Goal: Task Accomplishment & Management: Complete application form

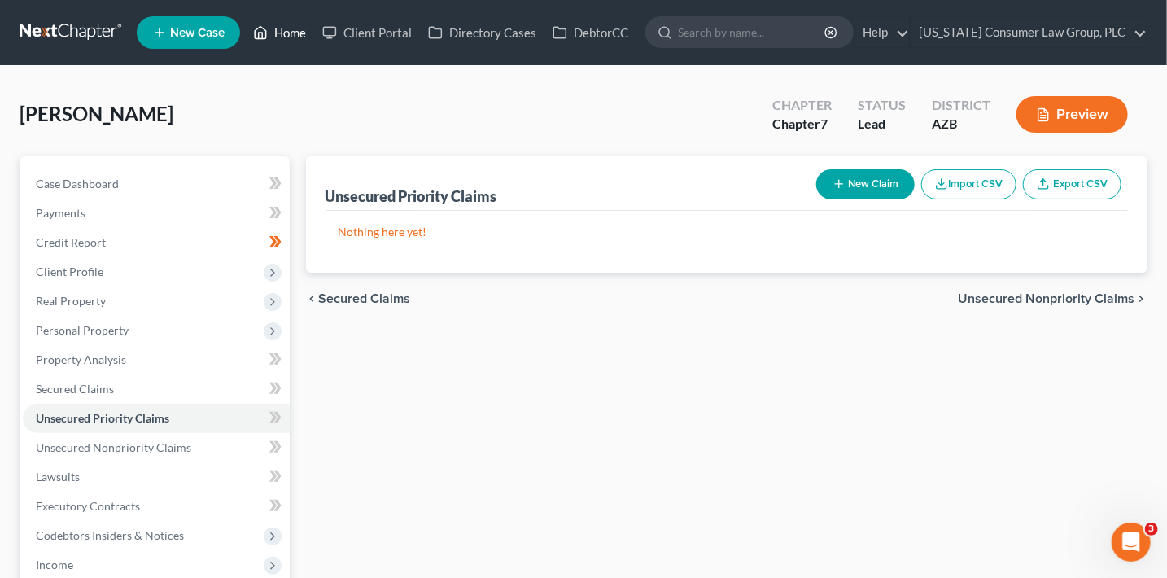
click at [289, 37] on link "Home" at bounding box center [279, 32] width 69 height 29
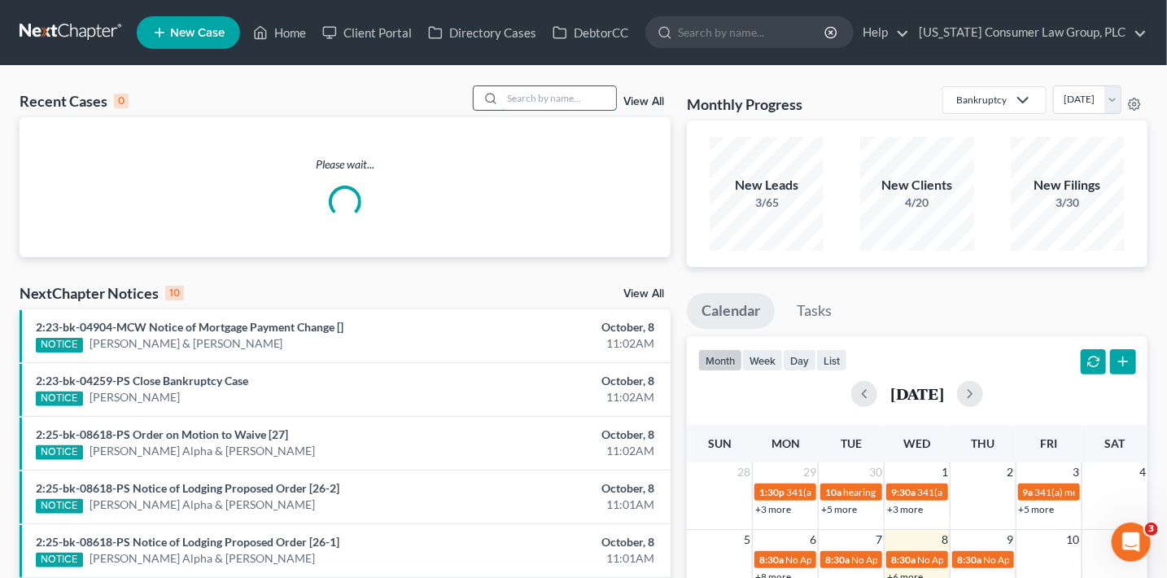
click at [570, 106] on input "search" at bounding box center [559, 98] width 114 height 24
type input "baza"
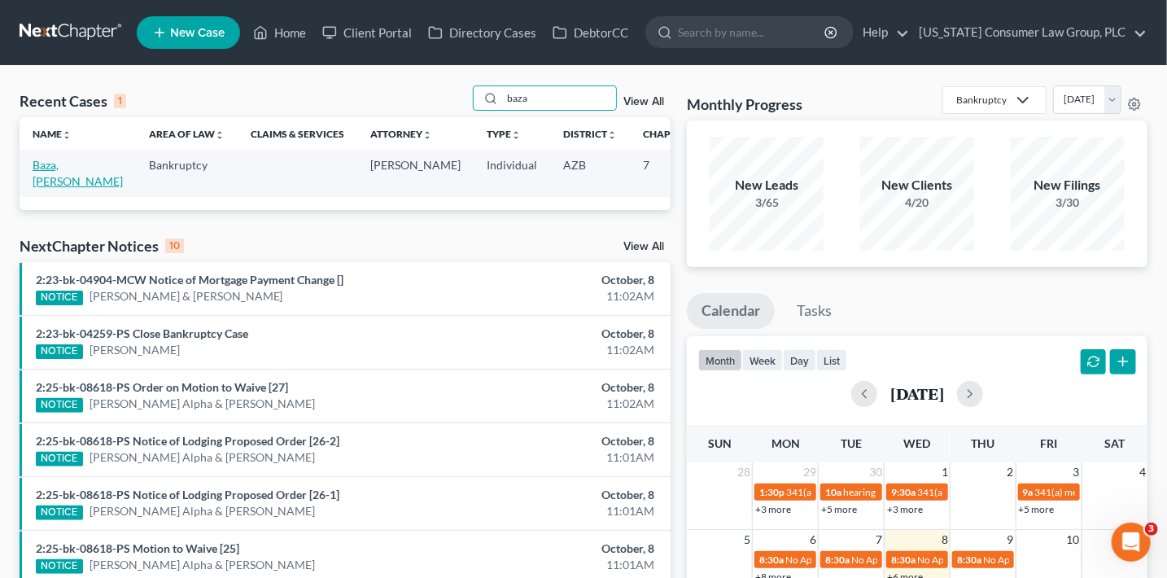
click at [52, 187] on td "Baza, Joleeanne" at bounding box center [78, 173] width 116 height 46
click at [52, 185] on link "Baza, Joleeanne" at bounding box center [78, 173] width 90 height 30
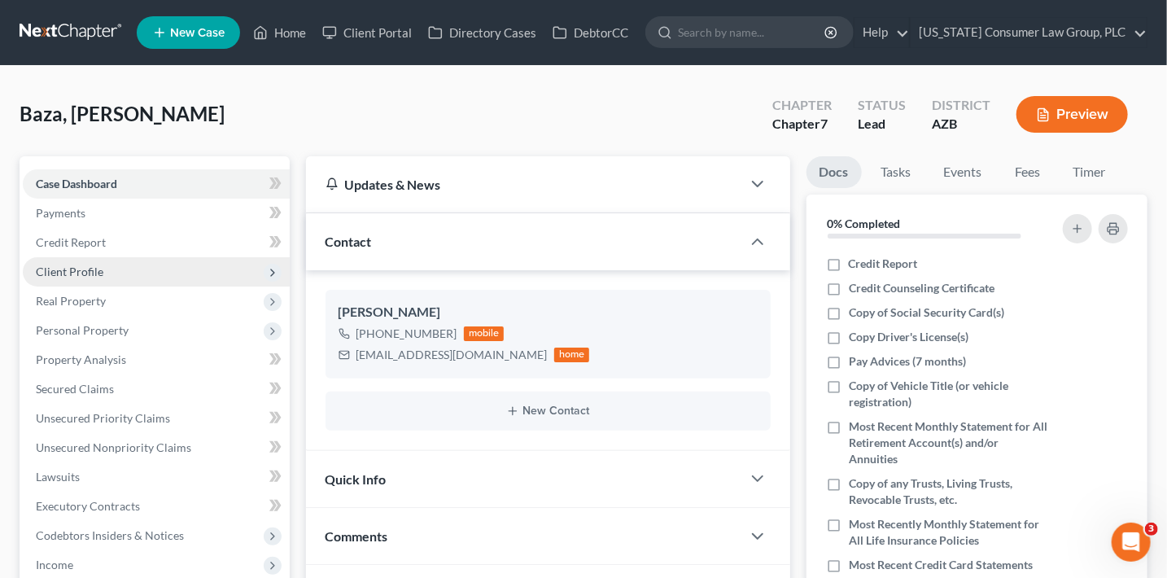
click at [98, 277] on span "Client Profile" at bounding box center [70, 271] width 68 height 14
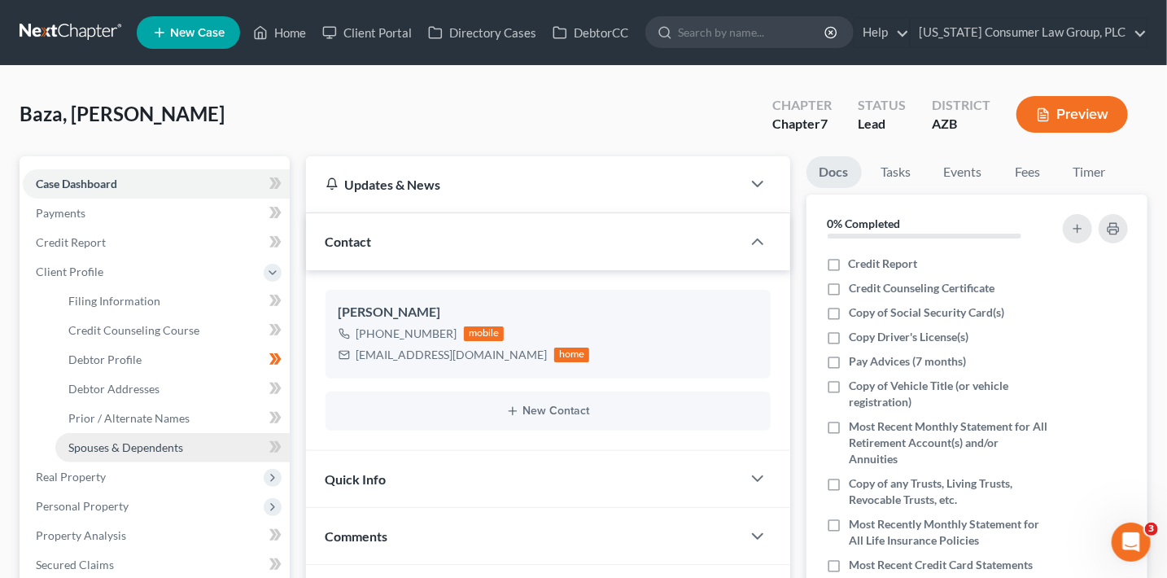
click at [169, 457] on link "Spouses & Dependents" at bounding box center [172, 447] width 234 height 29
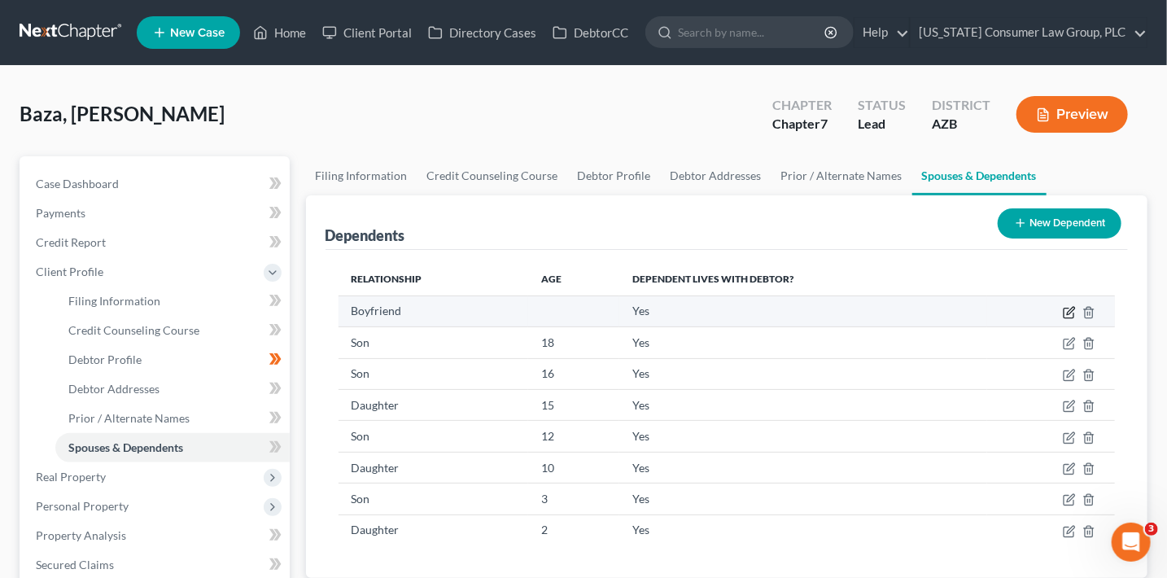
click at [1065, 312] on icon "button" at bounding box center [1069, 312] width 13 height 13
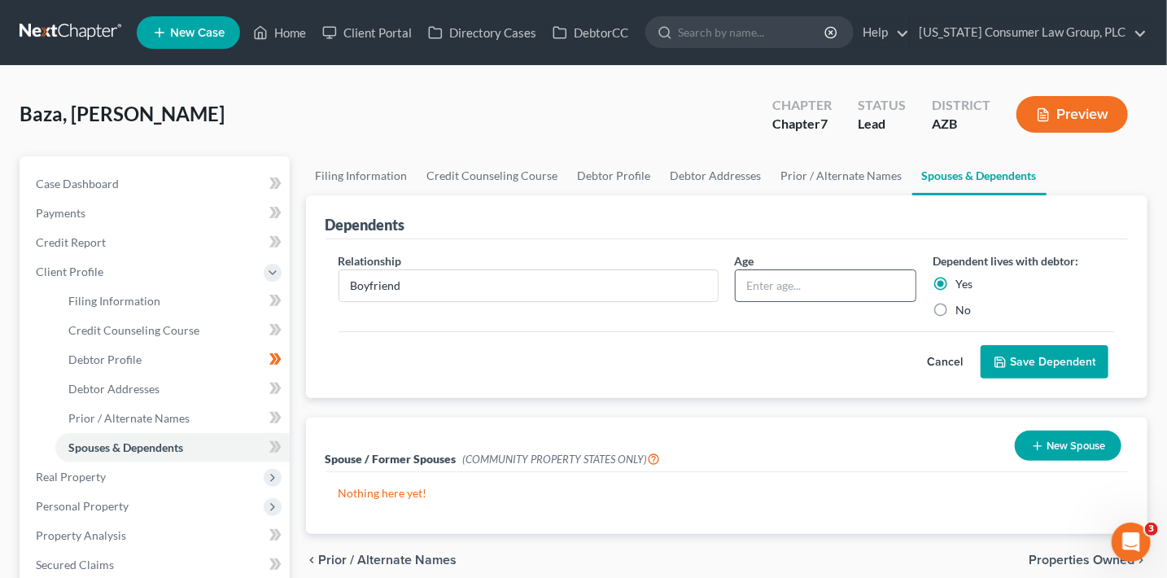
click at [800, 280] on input "text" at bounding box center [826, 285] width 181 height 31
type input "47"
click at [1047, 358] on button "Save Dependent" at bounding box center [1044, 362] width 128 height 34
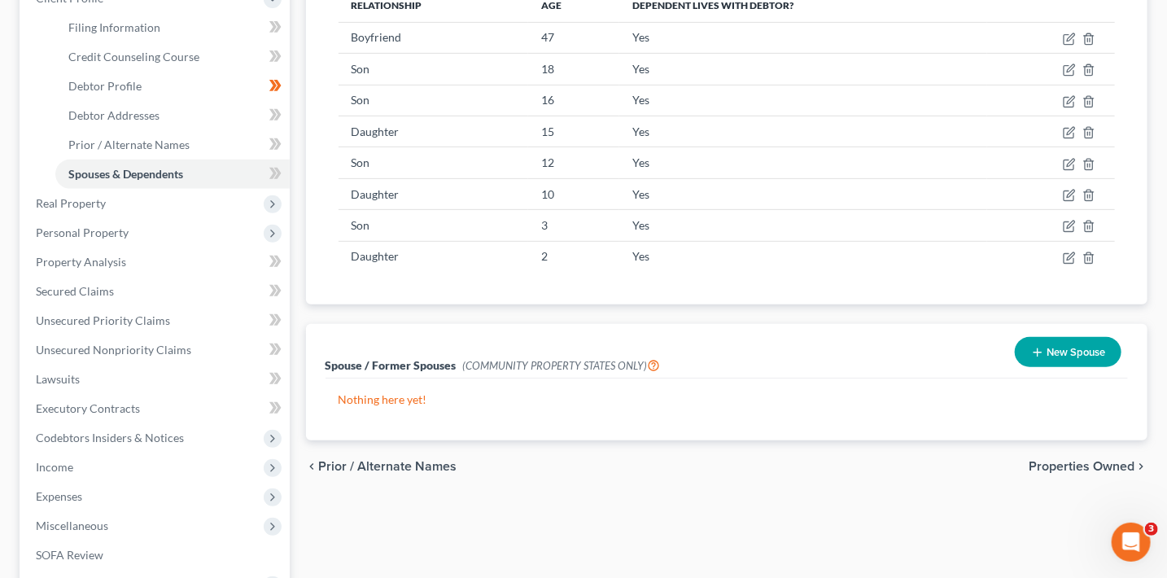
scroll to position [277, 0]
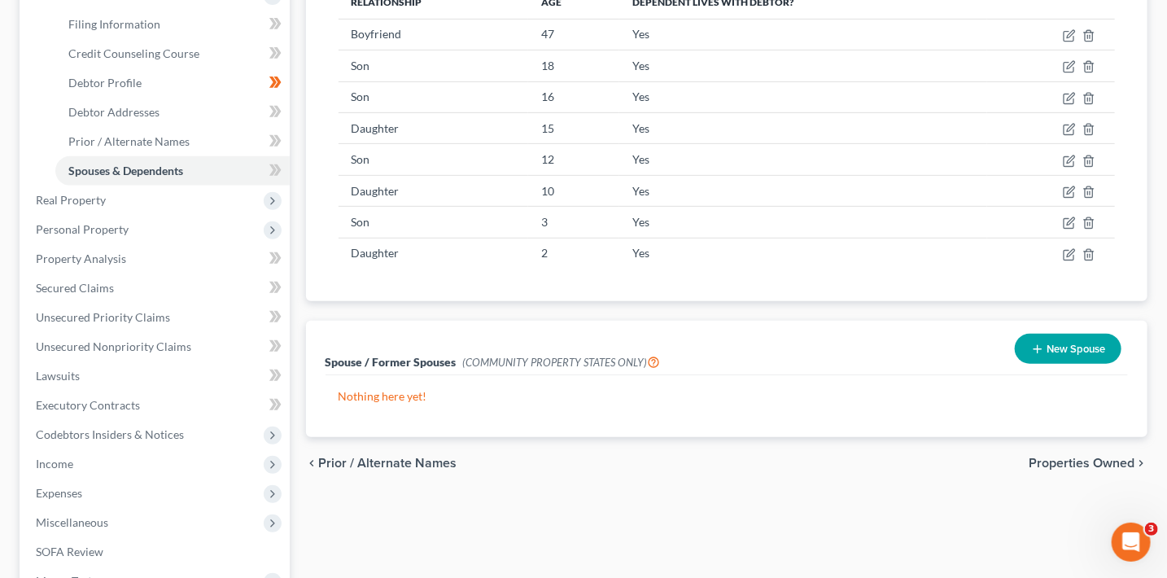
click at [1104, 347] on button "New Spouse" at bounding box center [1068, 349] width 107 height 30
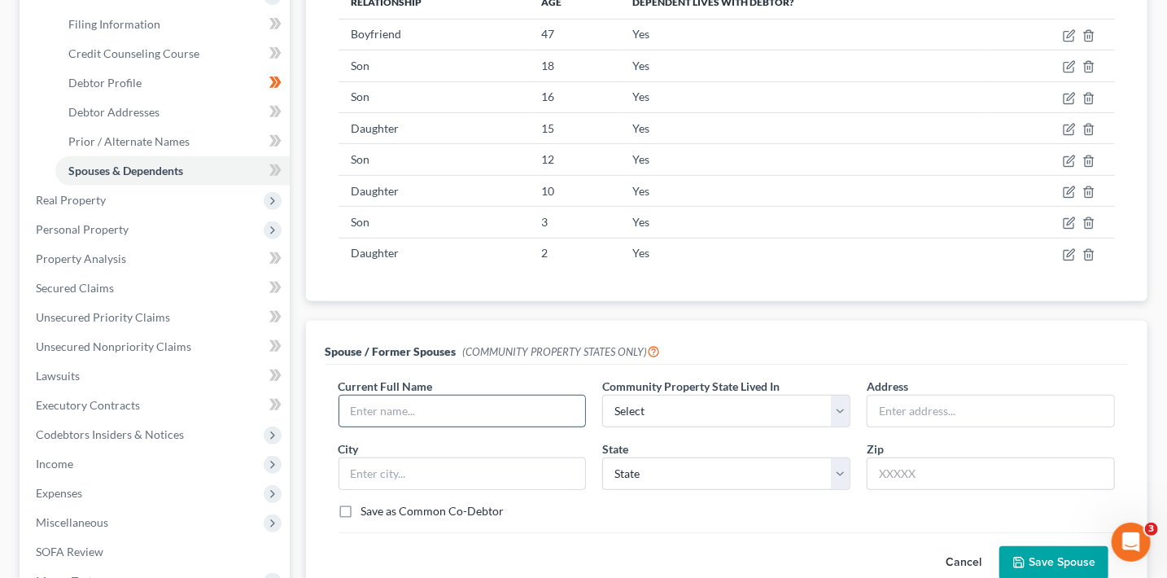
click at [437, 401] on input "text" at bounding box center [462, 410] width 247 height 31
type input "Robert James Dehart"
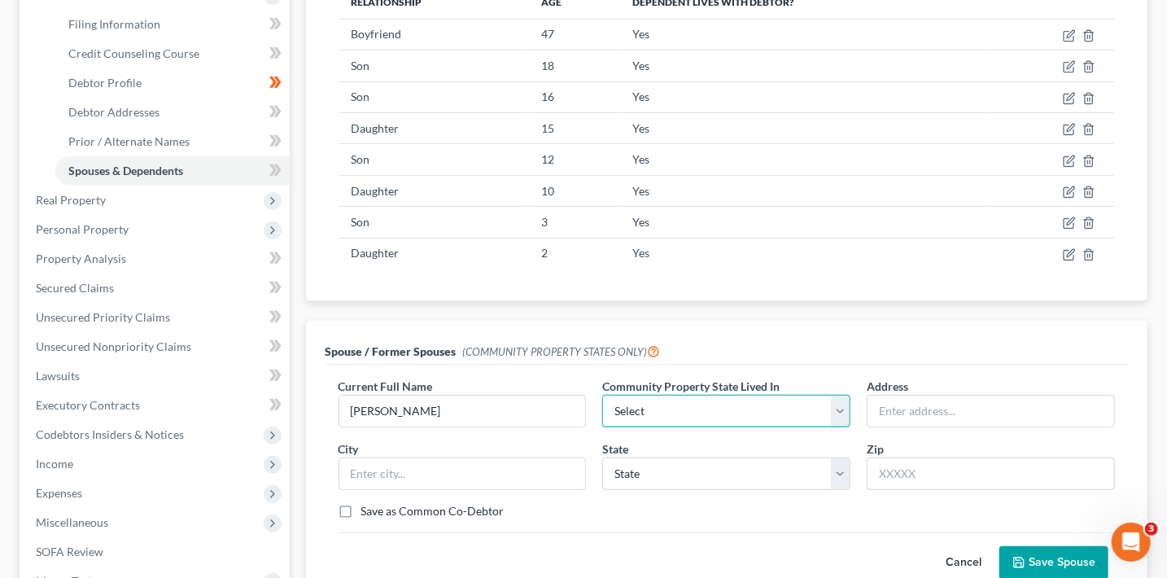
click at [661, 407] on select "Select AZ CA GU ID LA NV NM PR TX WA WI" at bounding box center [726, 411] width 248 height 33
click at [602, 395] on select "Select AZ CA GU ID LA NV NM PR TX WA WI" at bounding box center [726, 411] width 248 height 33
drag, startPoint x: 650, startPoint y: 347, endPoint x: 685, endPoint y: 331, distance: 38.6
click at [685, 331] on div "Spouse / Former Spouses (COMMUNITY PROPERTY STATES ONLY)" at bounding box center [726, 343] width 803 height 44
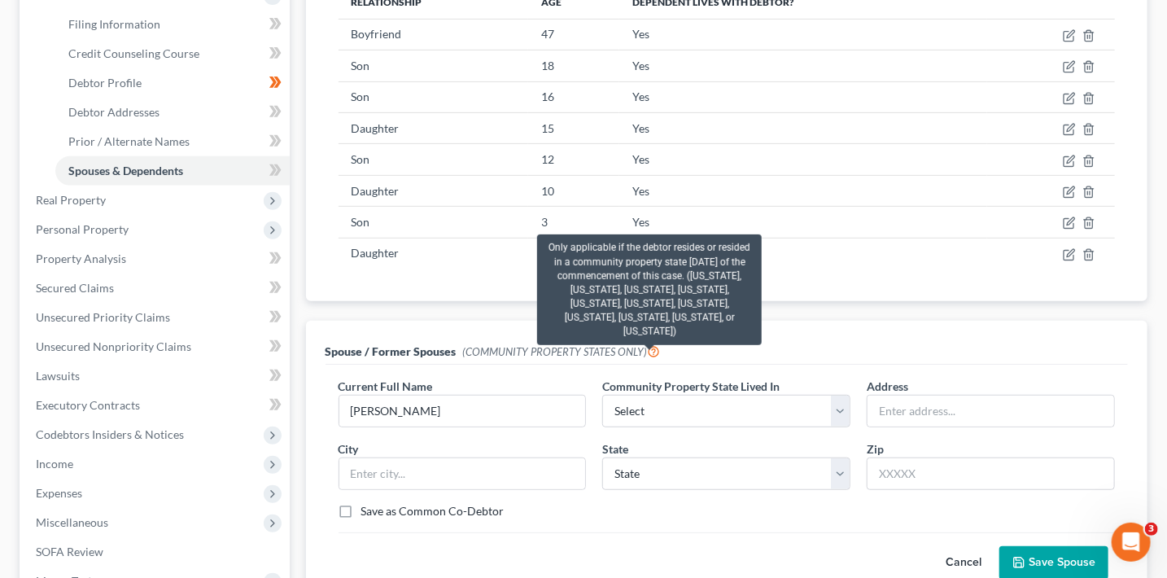
click at [653, 349] on icon at bounding box center [654, 350] width 13 height 15
click at [651, 347] on icon at bounding box center [654, 350] width 13 height 15
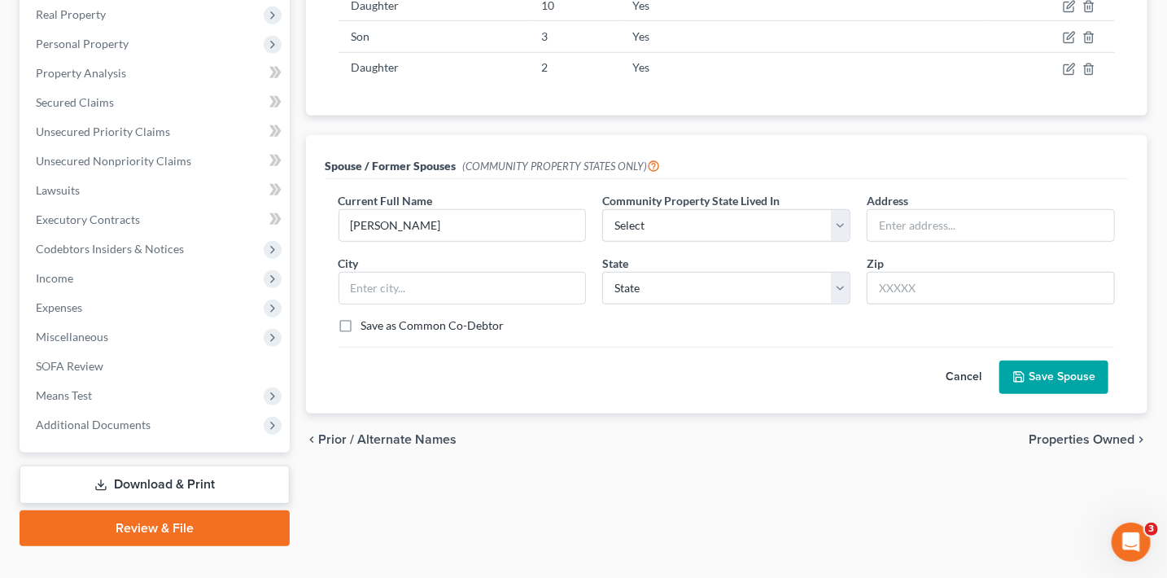
scroll to position [464, 0]
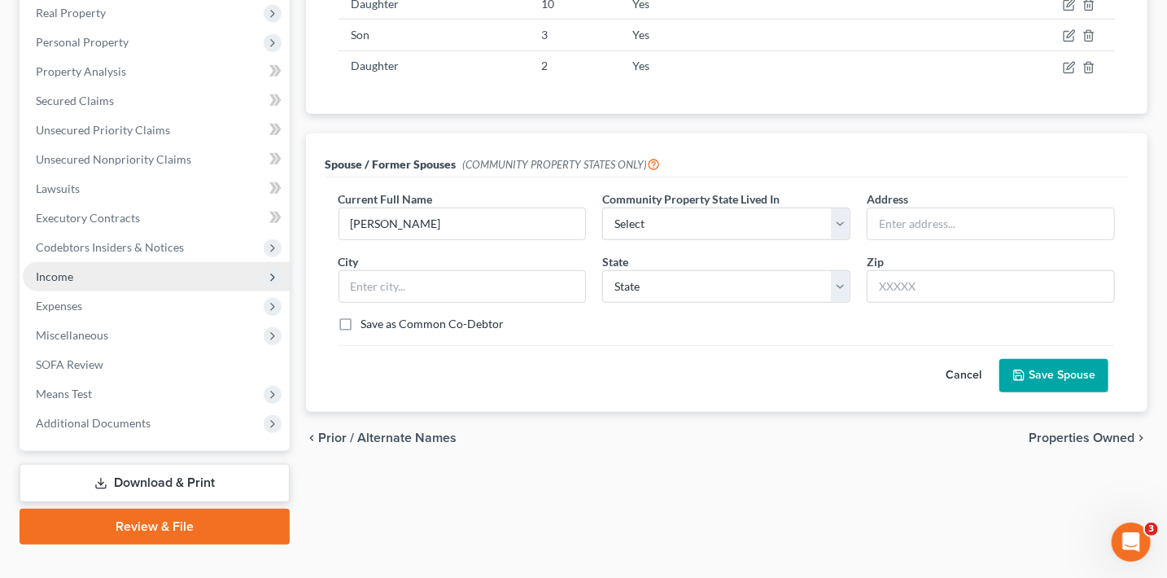
click at [83, 277] on span "Income" at bounding box center [156, 276] width 267 height 29
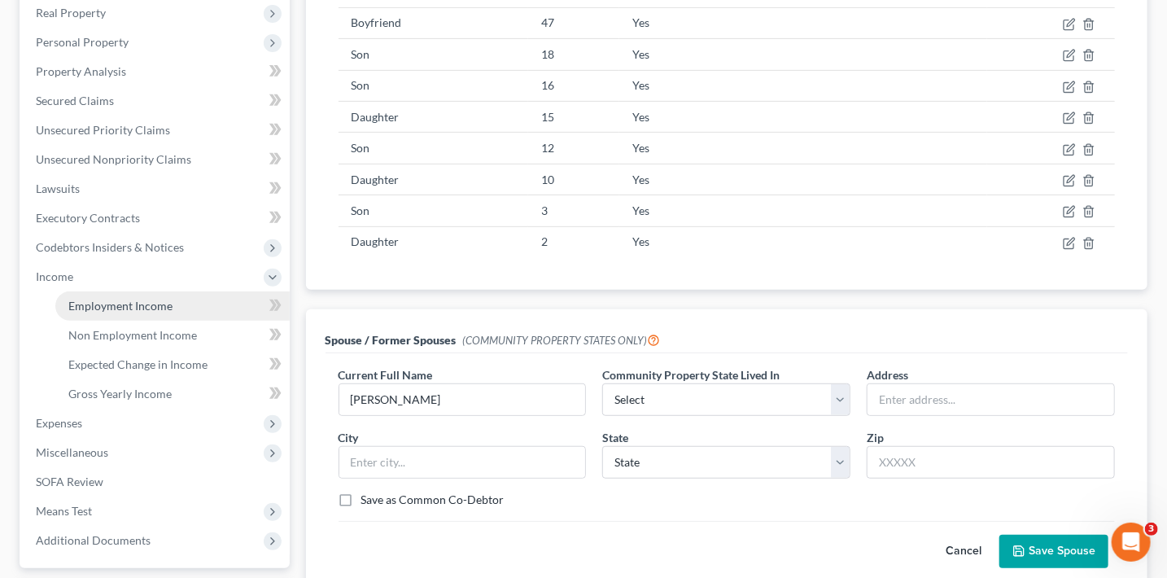
click at [125, 306] on span "Employment Income" at bounding box center [120, 306] width 104 height 14
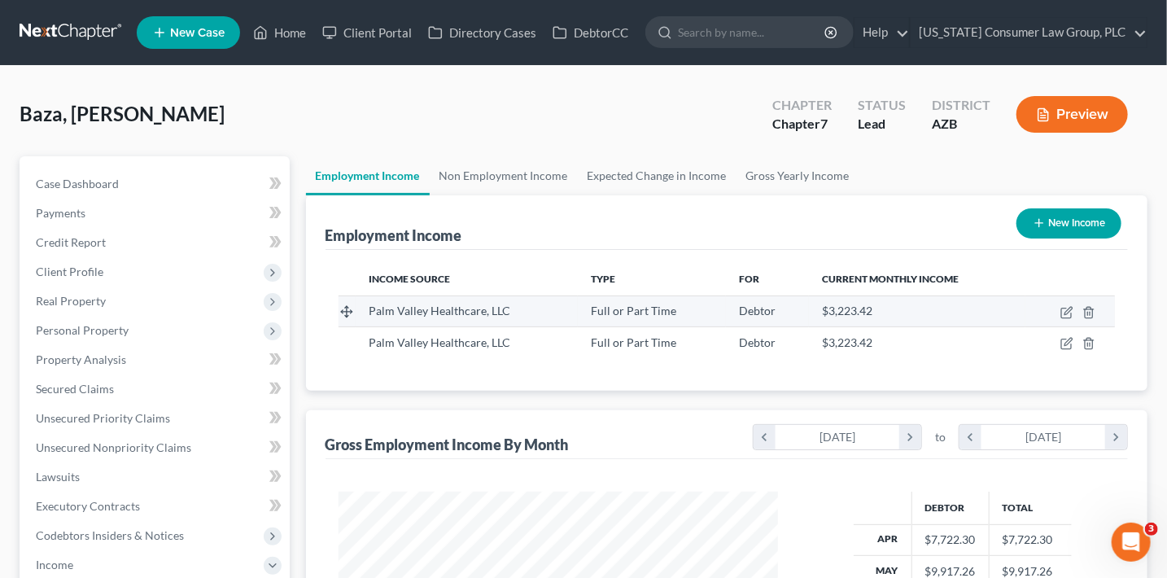
scroll to position [290, 472]
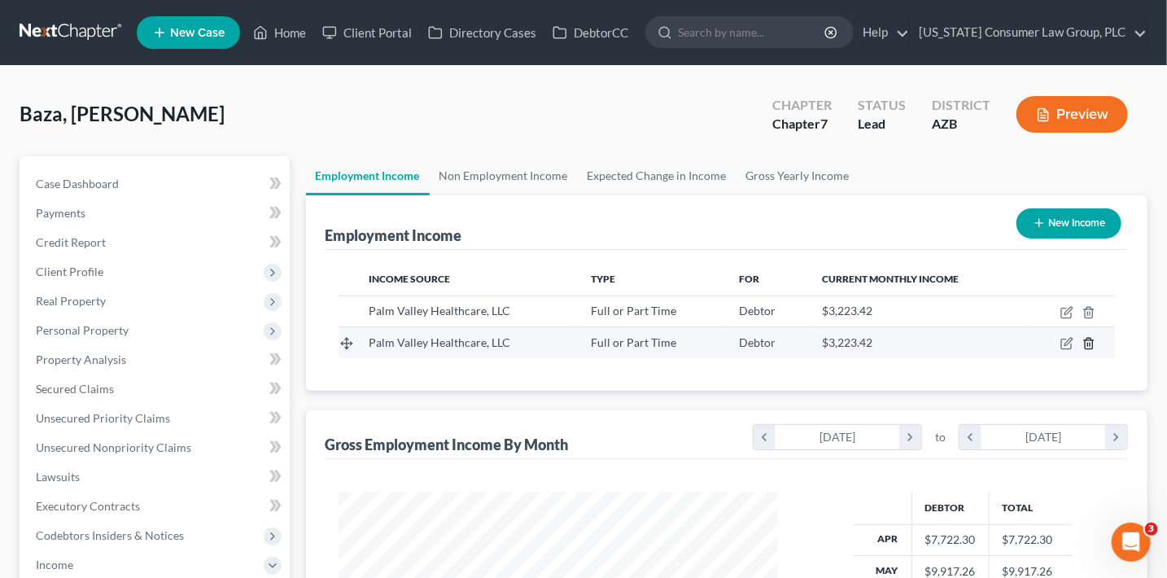
click at [1090, 345] on icon "button" at bounding box center [1088, 343] width 13 height 13
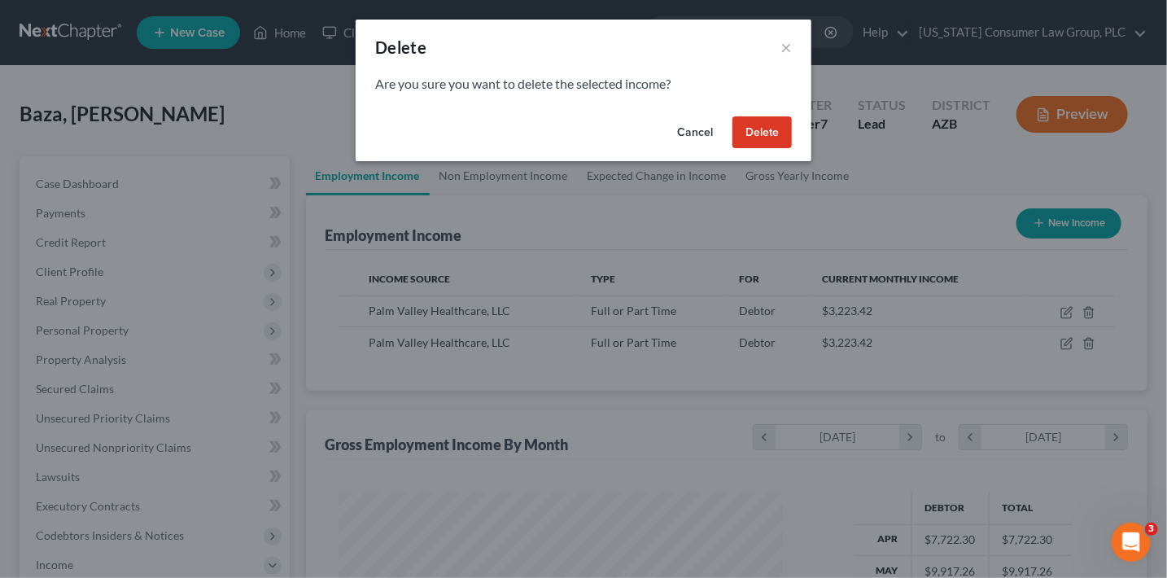
scroll to position [290, 476]
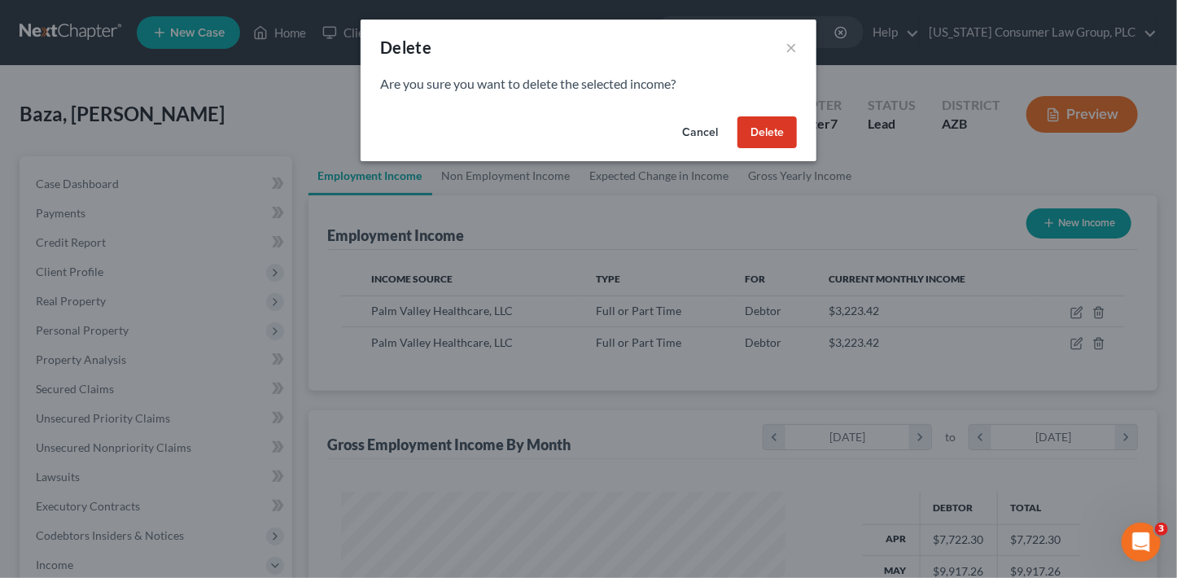
click at [796, 137] on button "Delete" at bounding box center [766, 132] width 59 height 33
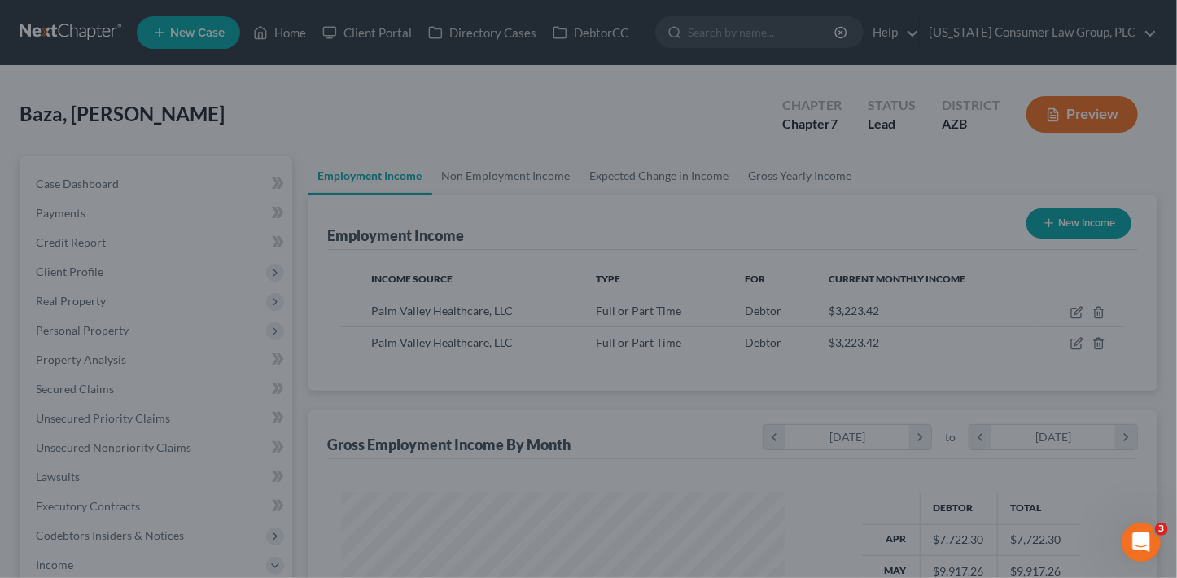
scroll to position [813357, 813176]
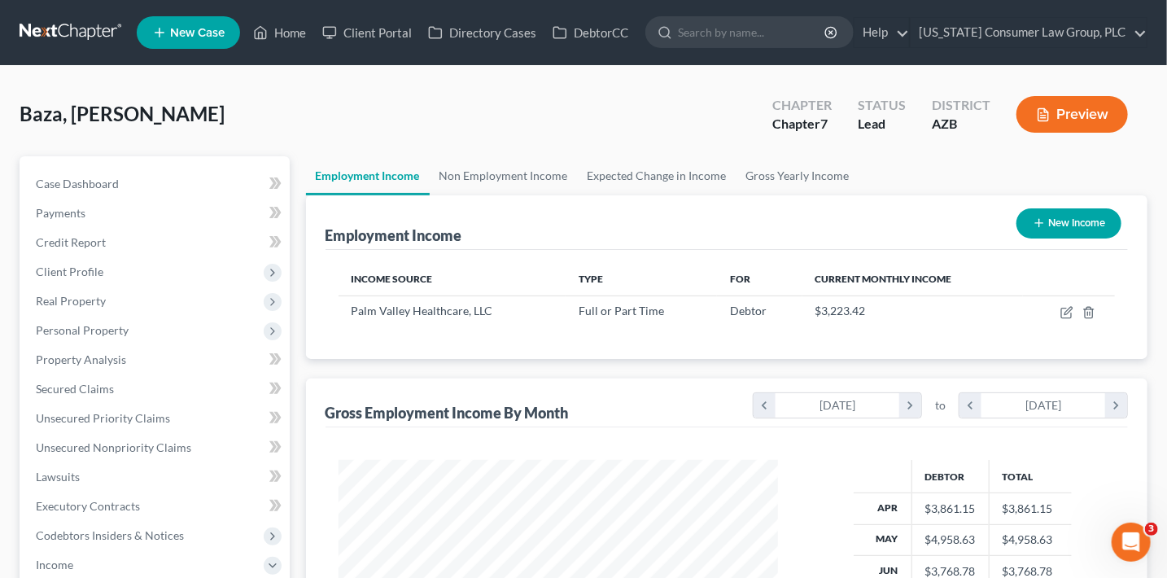
click at [1082, 115] on button "Preview" at bounding box center [1071, 114] width 111 height 37
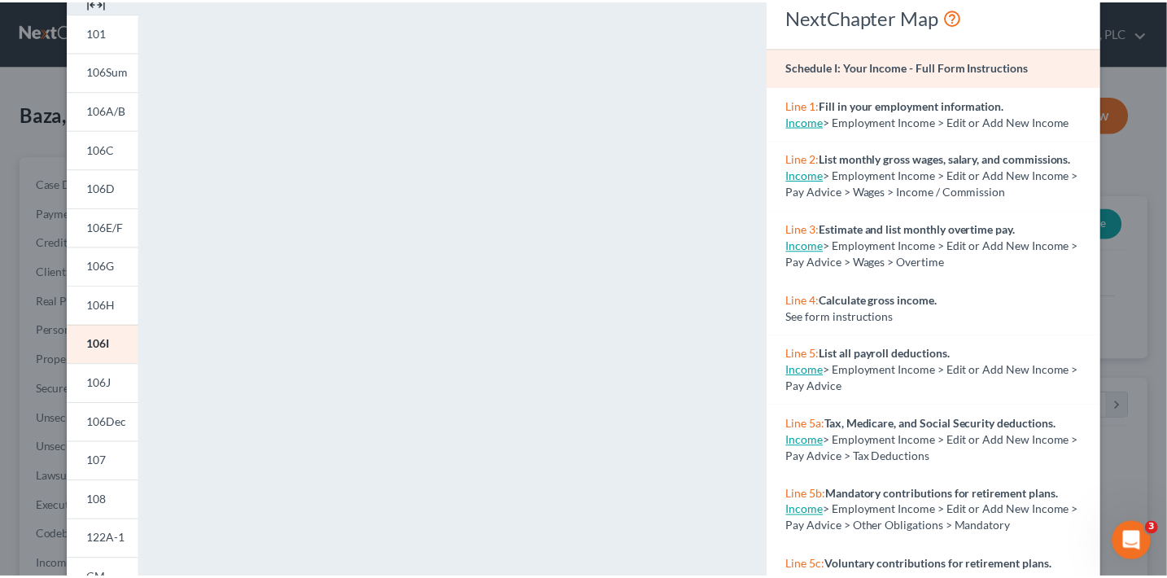
scroll to position [0, 0]
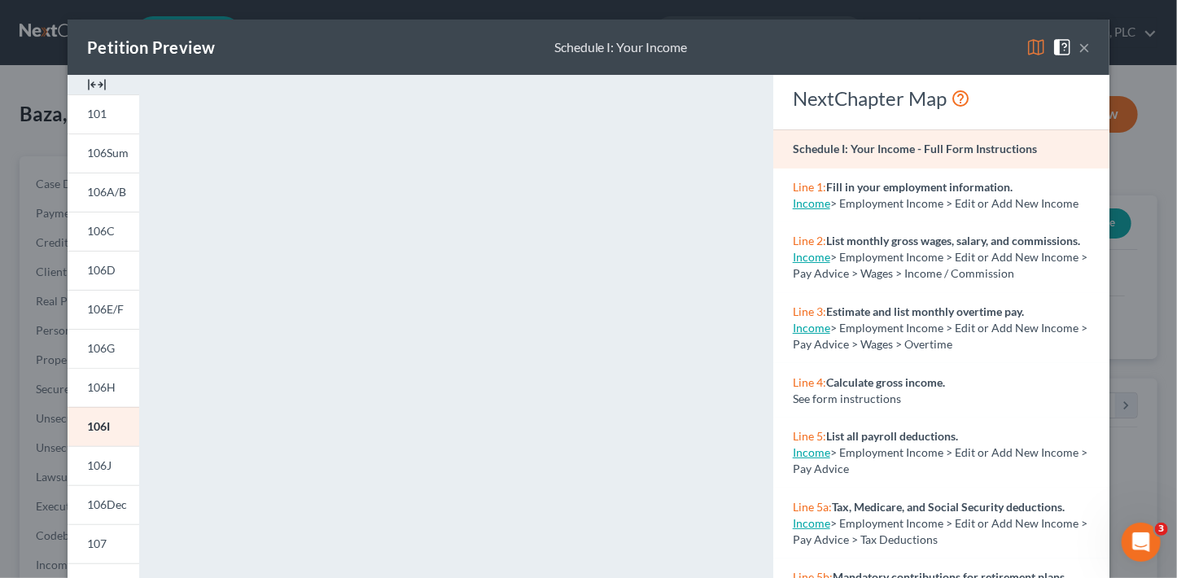
click at [1081, 49] on button "×" at bounding box center [1083, 47] width 11 height 20
click at [1081, 49] on div "Petition Preview Schedule I: Your Income ×" at bounding box center [588, 47] width 1041 height 55
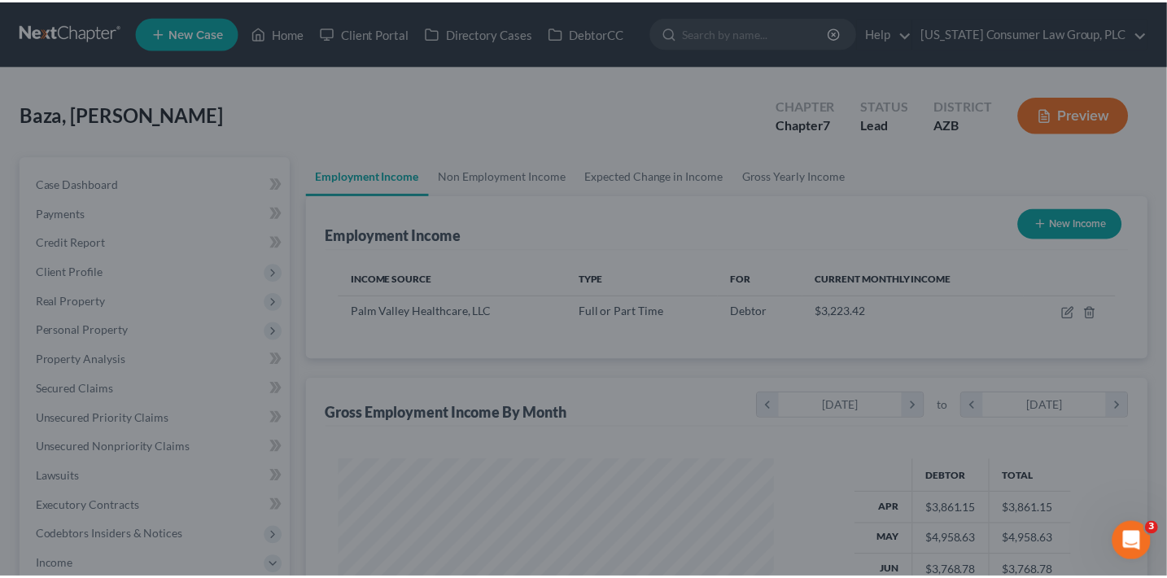
scroll to position [813357, 813176]
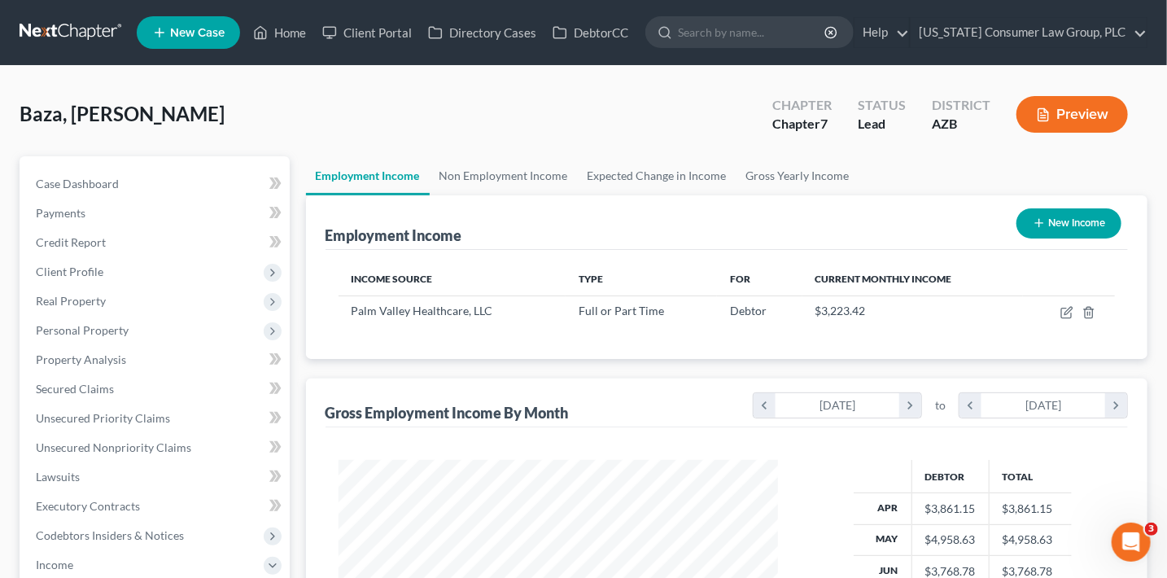
click at [1086, 229] on button "New Income" at bounding box center [1068, 223] width 105 height 30
select select "0"
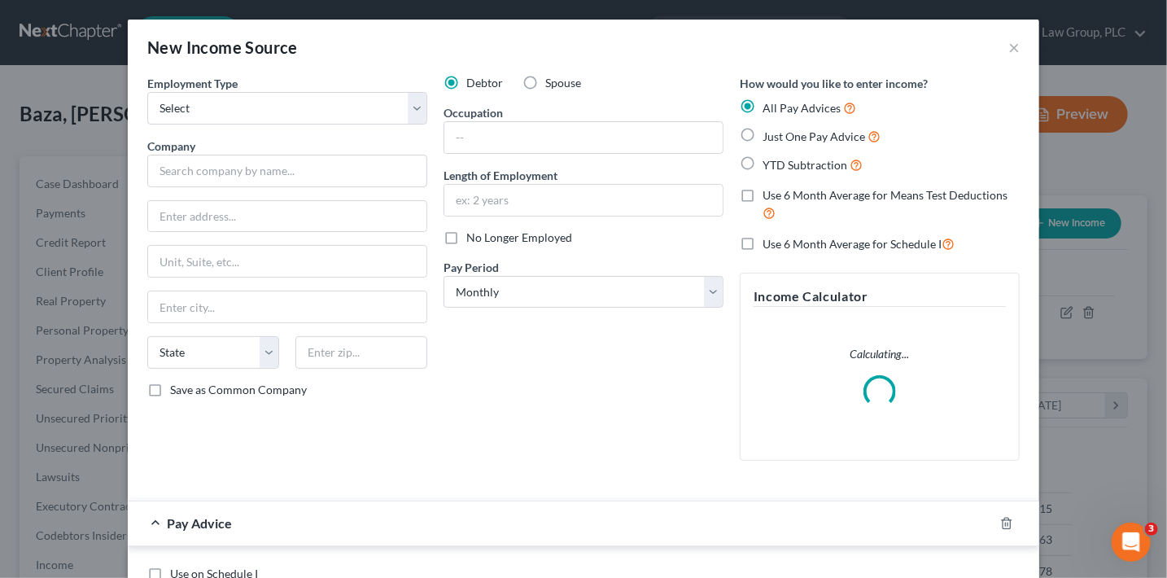
scroll to position [290, 476]
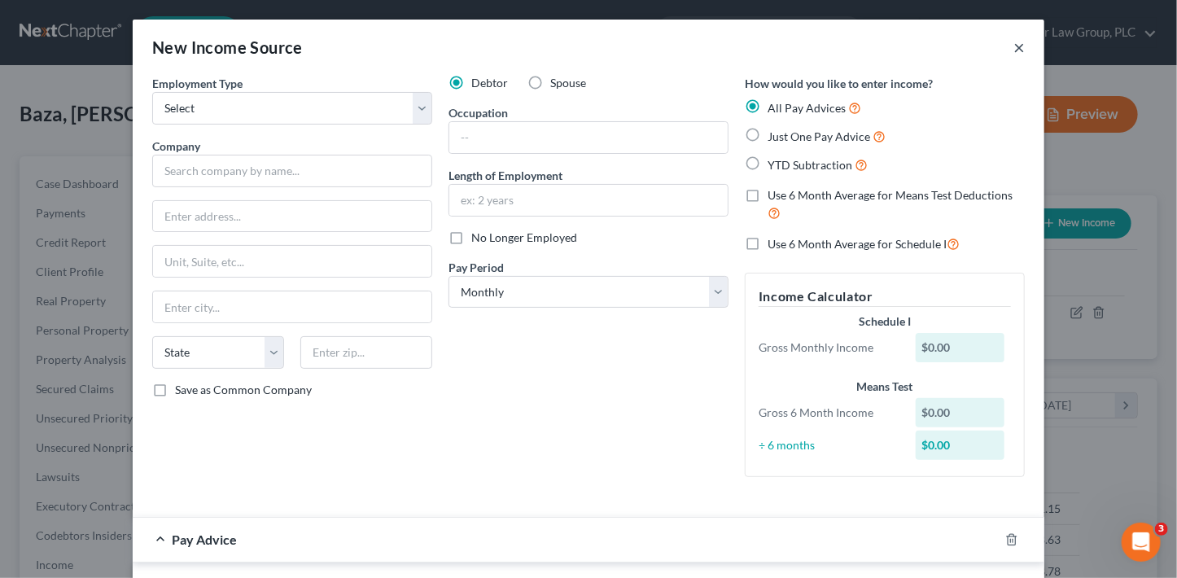
click at [1013, 46] on button "×" at bounding box center [1018, 47] width 11 height 20
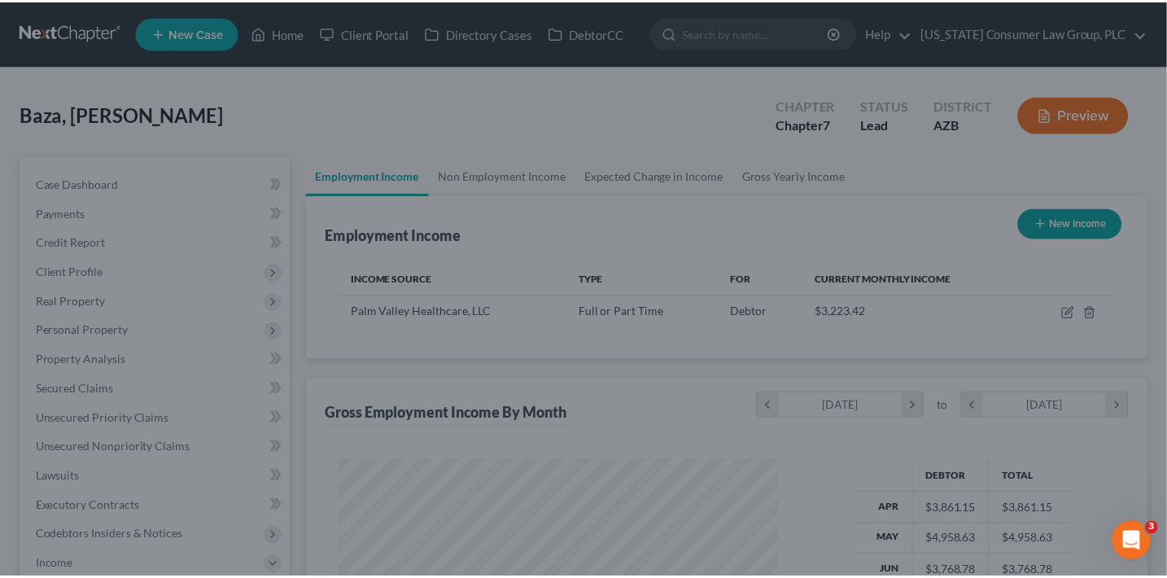
scroll to position [813357, 813176]
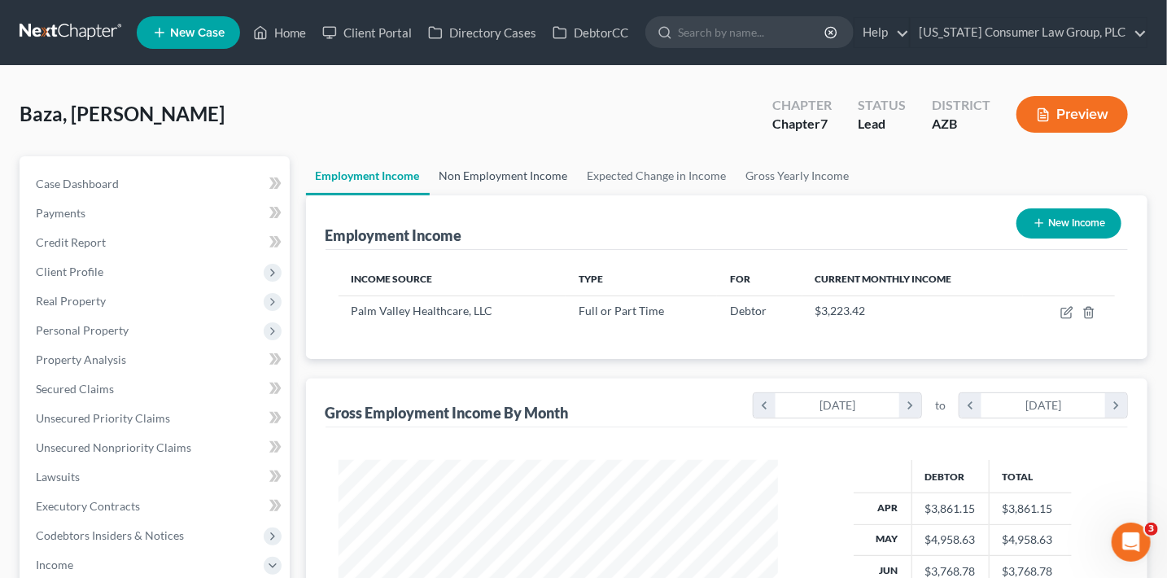
click at [517, 175] on link "Non Employment Income" at bounding box center [504, 175] width 148 height 39
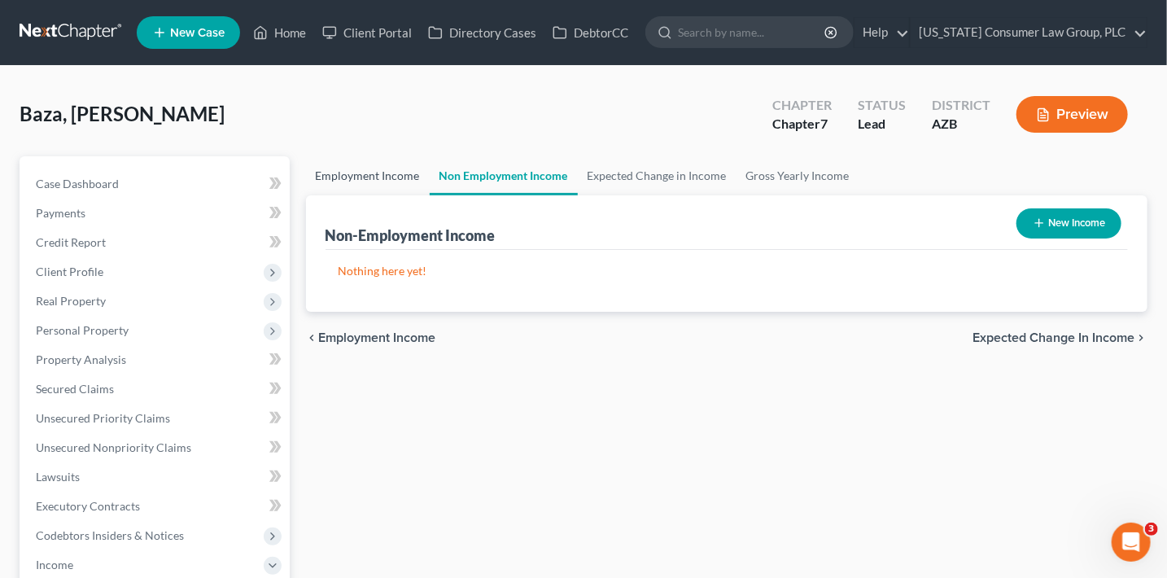
click at [336, 175] on link "Employment Income" at bounding box center [368, 175] width 124 height 39
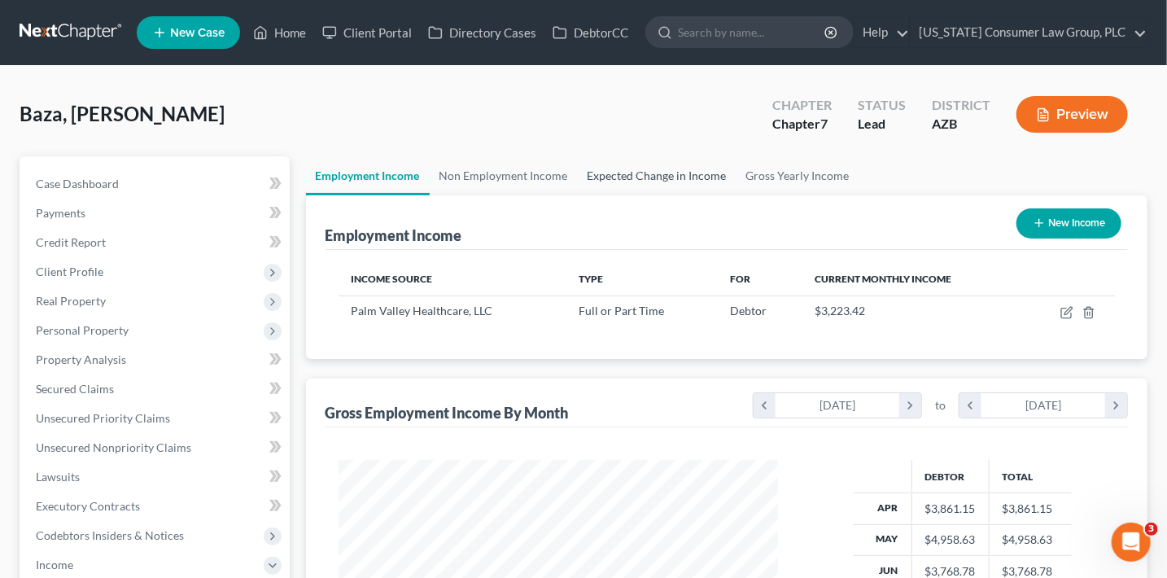
scroll to position [290, 472]
click at [640, 174] on link "Expected Change in Income" at bounding box center [657, 175] width 159 height 39
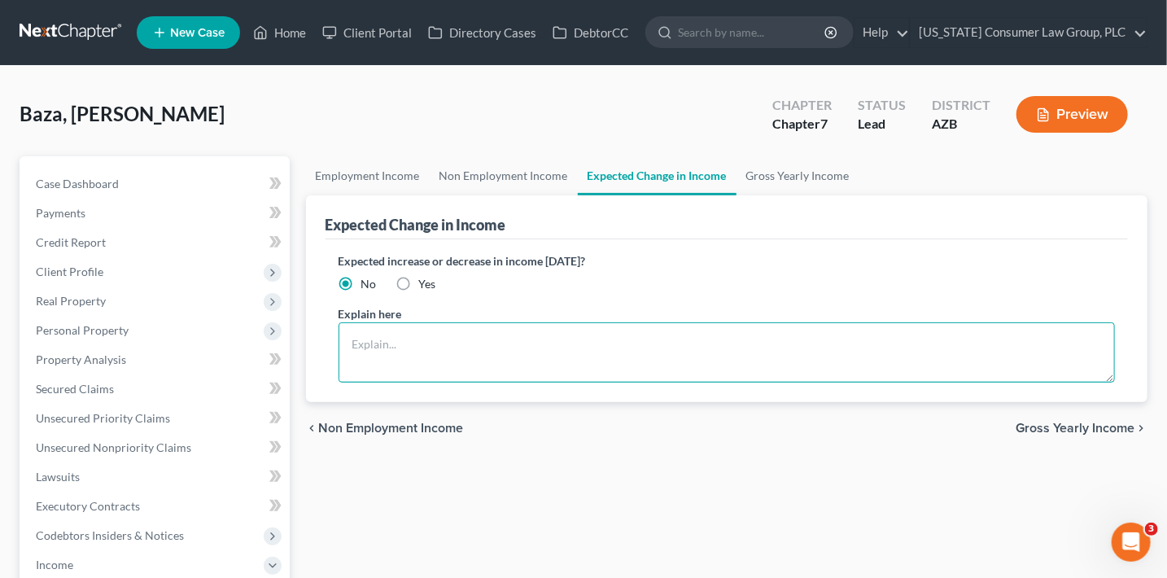
click at [422, 355] on textarea at bounding box center [726, 352] width 777 height 60
paste textarea "Debtor is legally married but has been separated from her spouse since 2010. Th…"
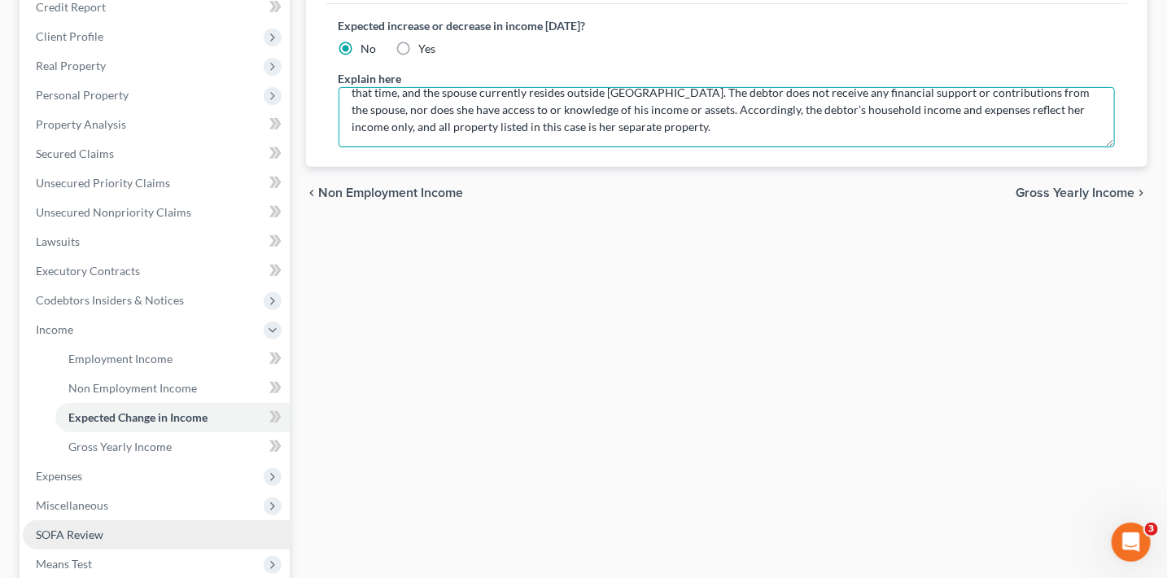
scroll to position [332, 0]
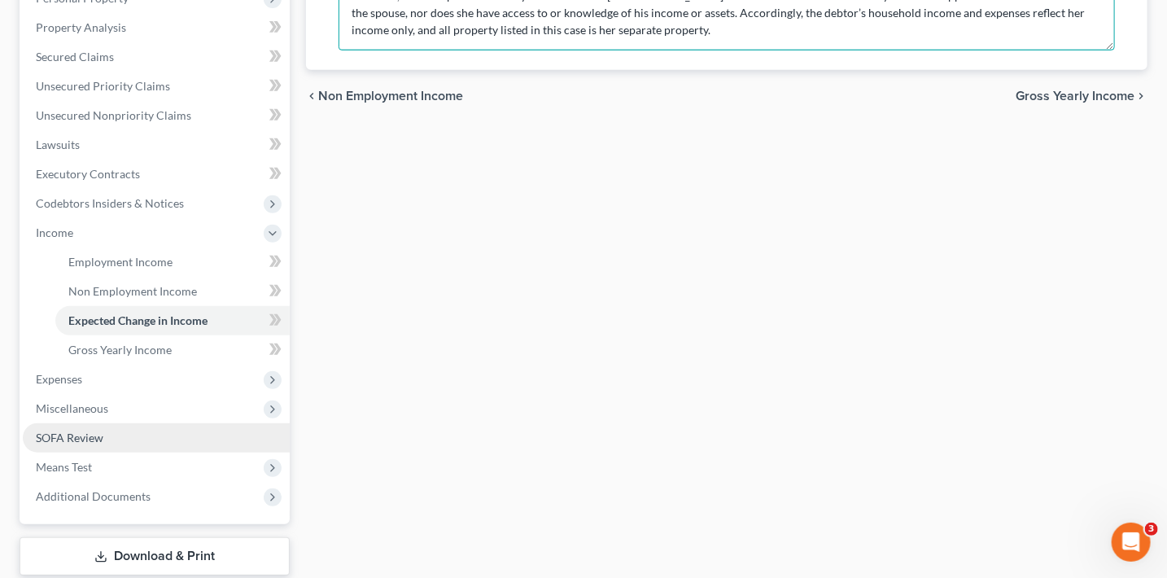
type textarea "Debtor is legally married but has been separated from her spouse since 2010. Th…"
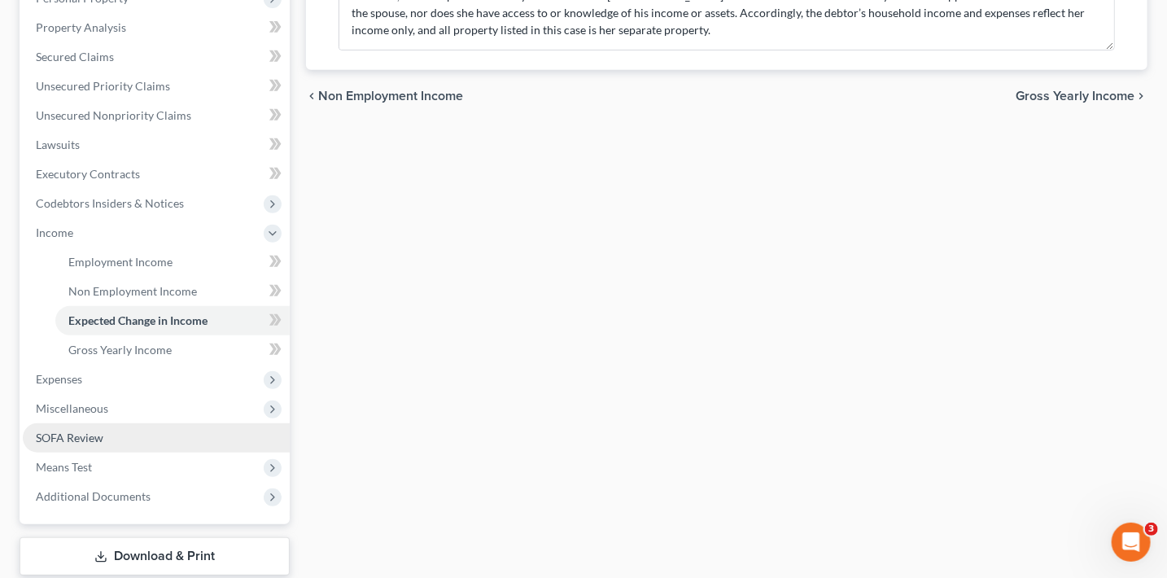
click at [116, 434] on link "SOFA Review" at bounding box center [156, 437] width 267 height 29
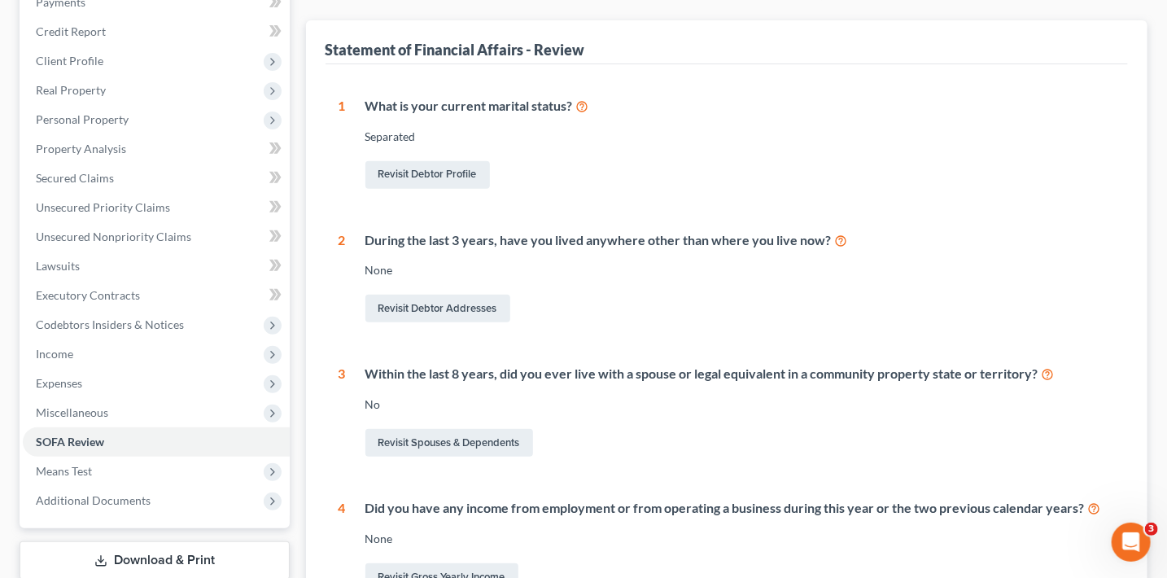
scroll to position [320, 0]
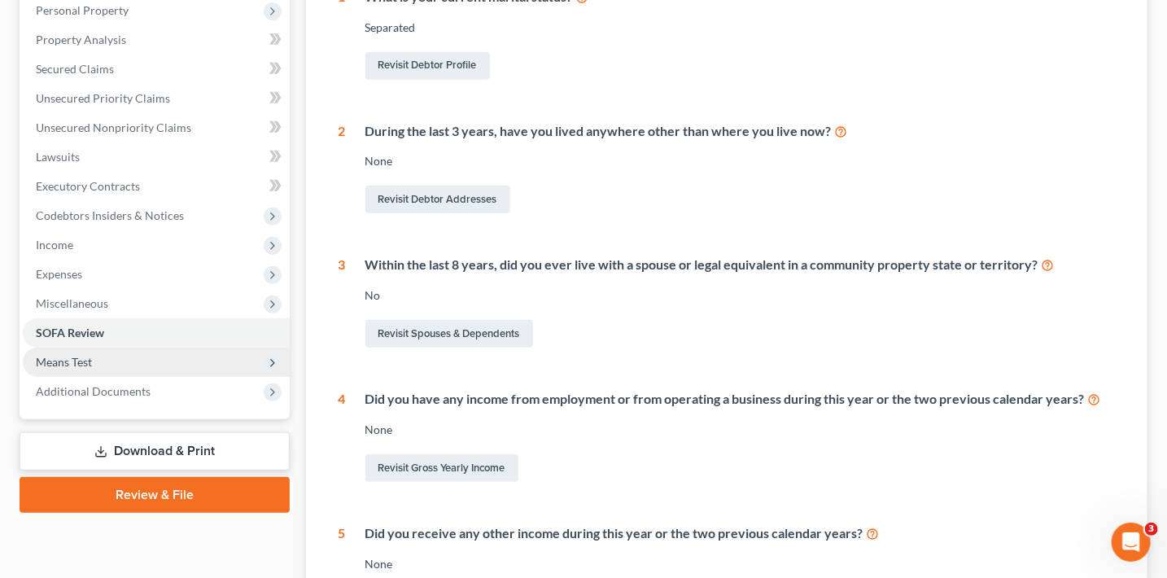
click at [120, 360] on span "Means Test" at bounding box center [156, 361] width 267 height 29
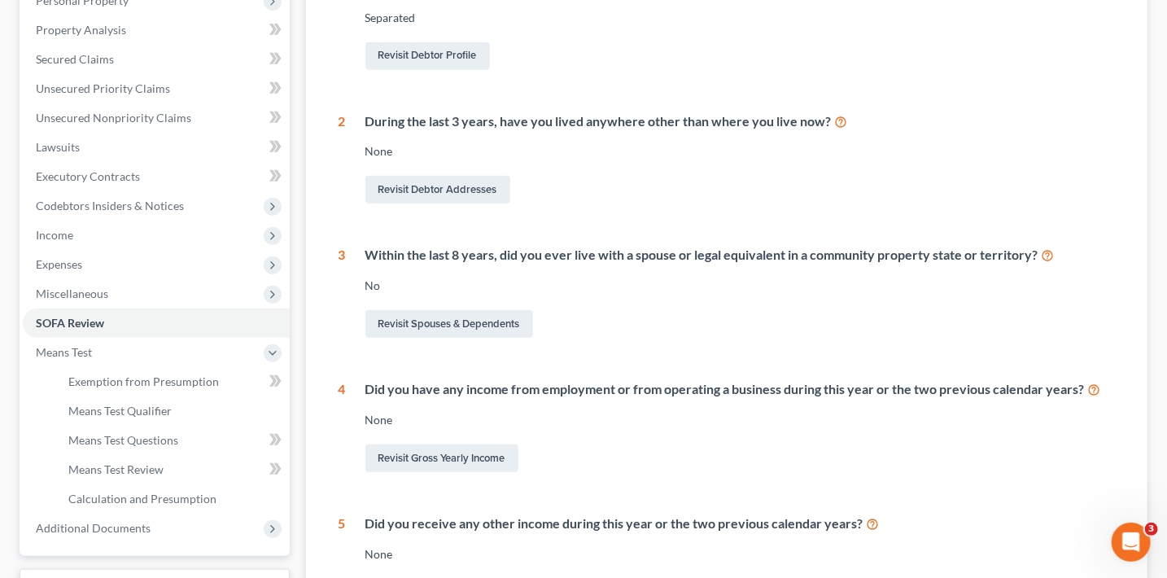
scroll to position [330, 0]
click at [185, 438] on link "Means Test Questions" at bounding box center [172, 439] width 234 height 29
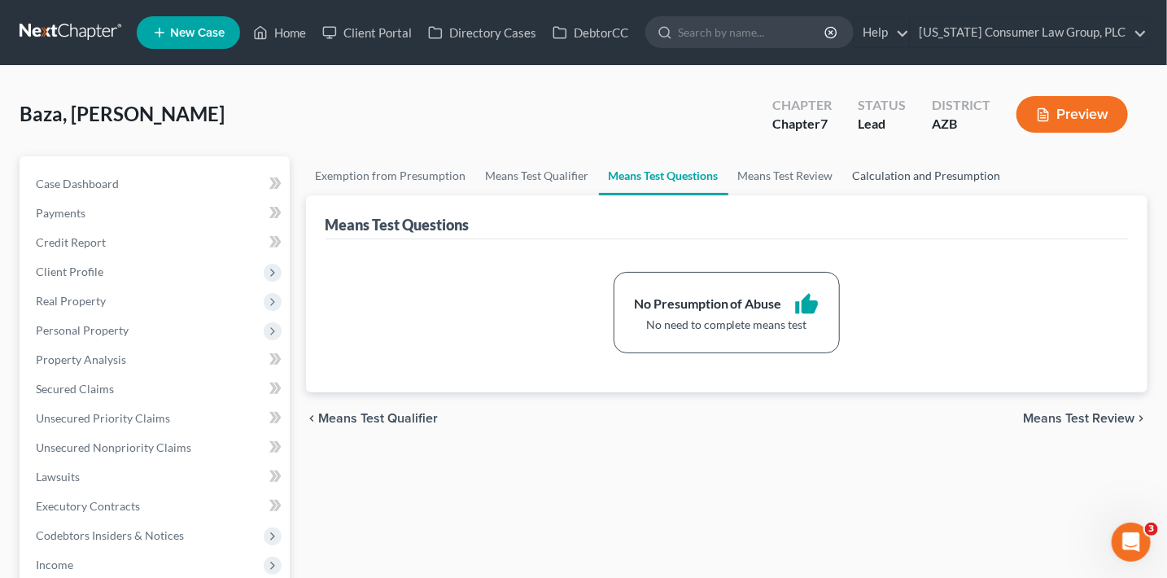
click at [904, 165] on link "Calculation and Presumption" at bounding box center [927, 175] width 168 height 39
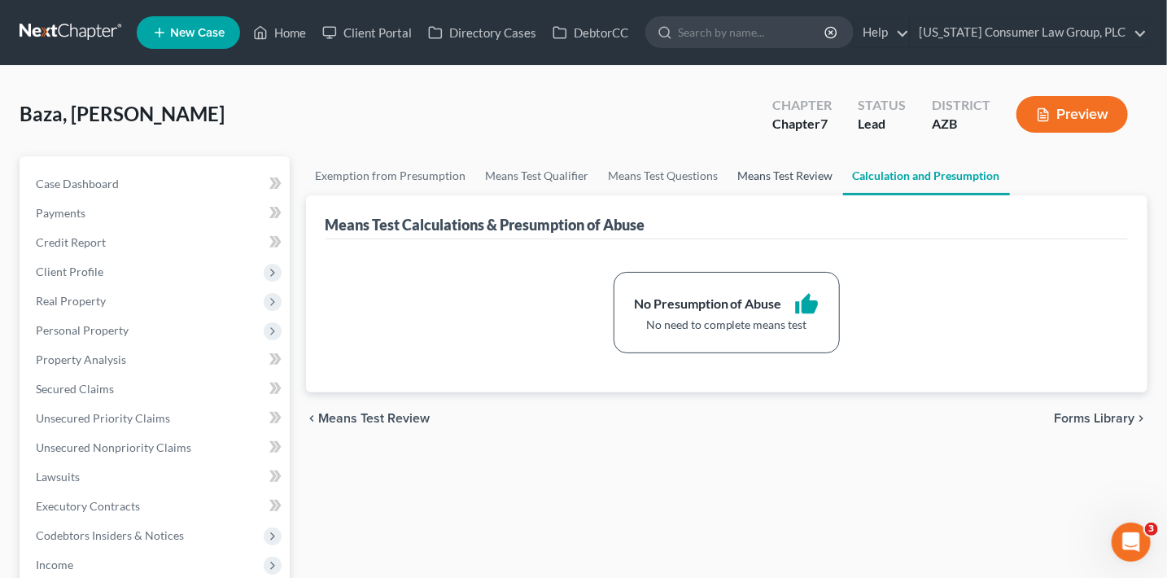
click at [770, 177] on link "Means Test Review" at bounding box center [785, 175] width 115 height 39
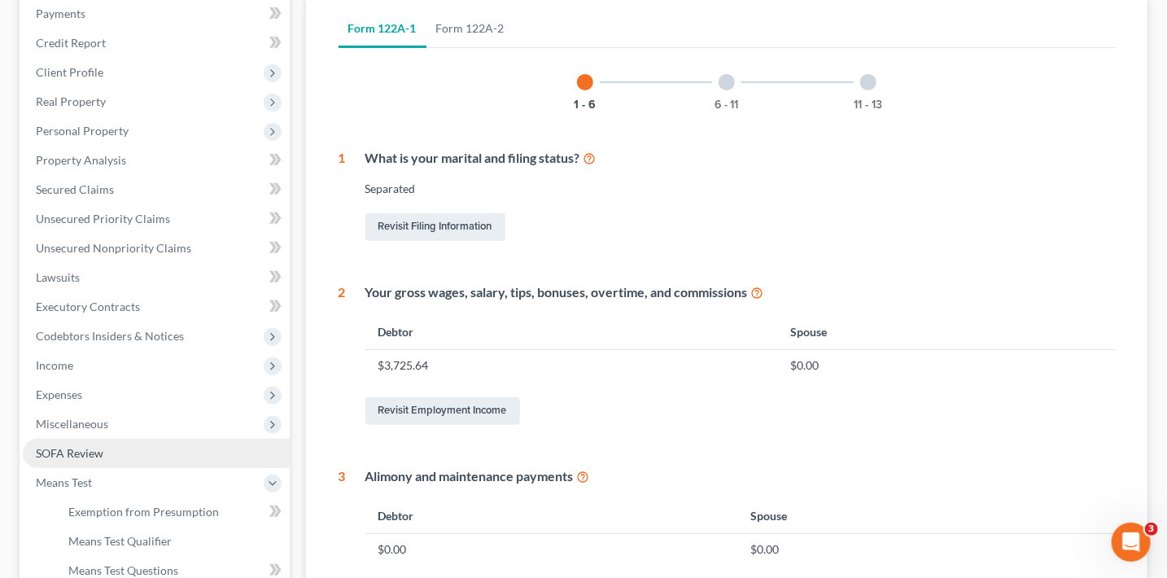
scroll to position [290, 0]
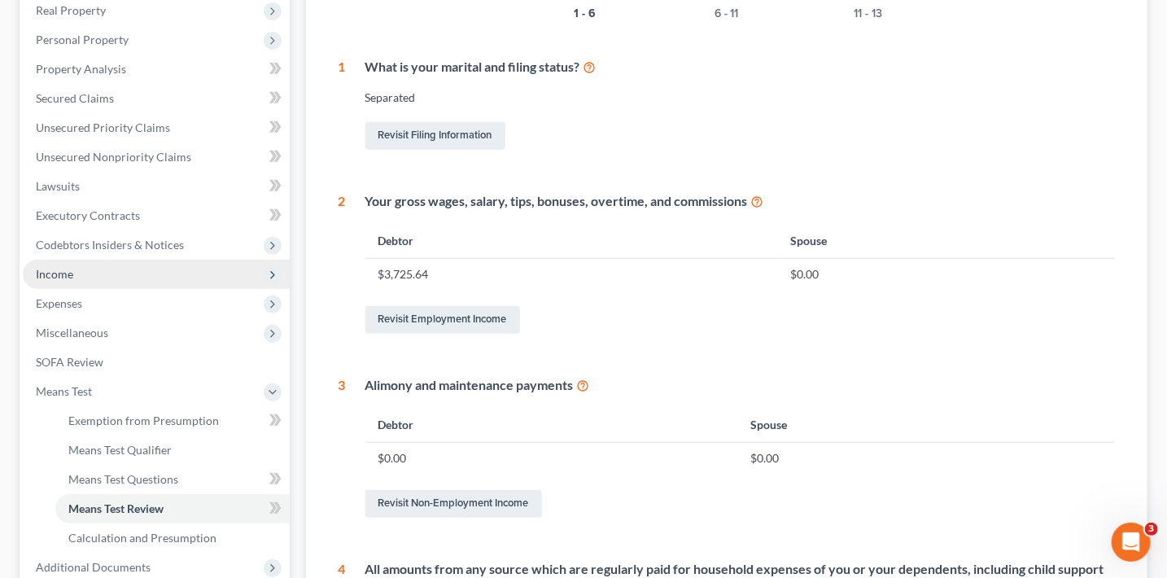
click at [74, 272] on span "Income" at bounding box center [156, 274] width 267 height 29
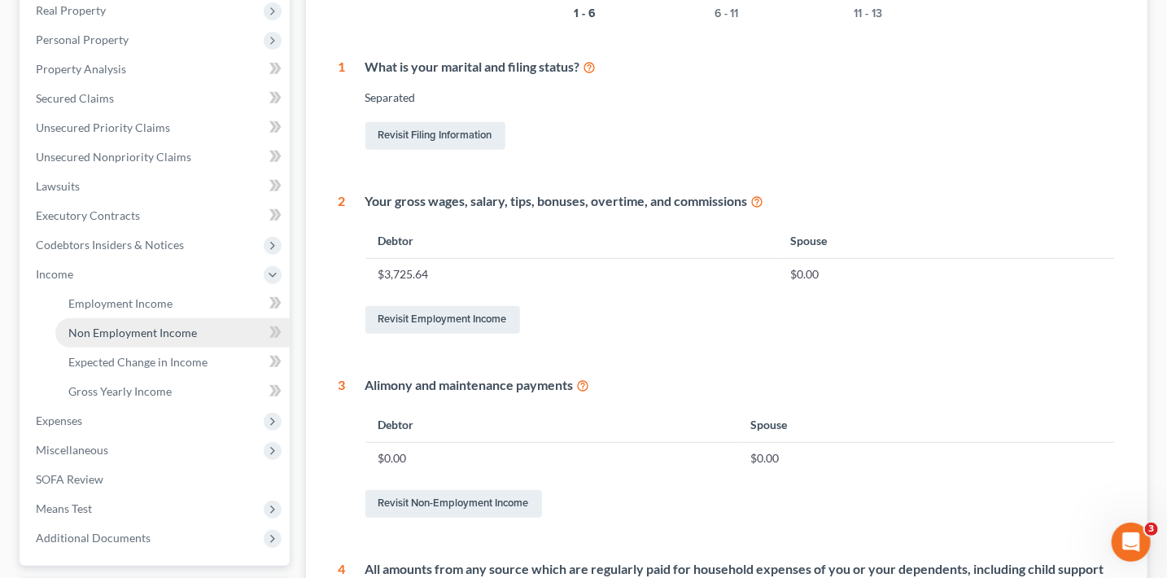
click at [109, 325] on span "Non Employment Income" at bounding box center [132, 332] width 129 height 14
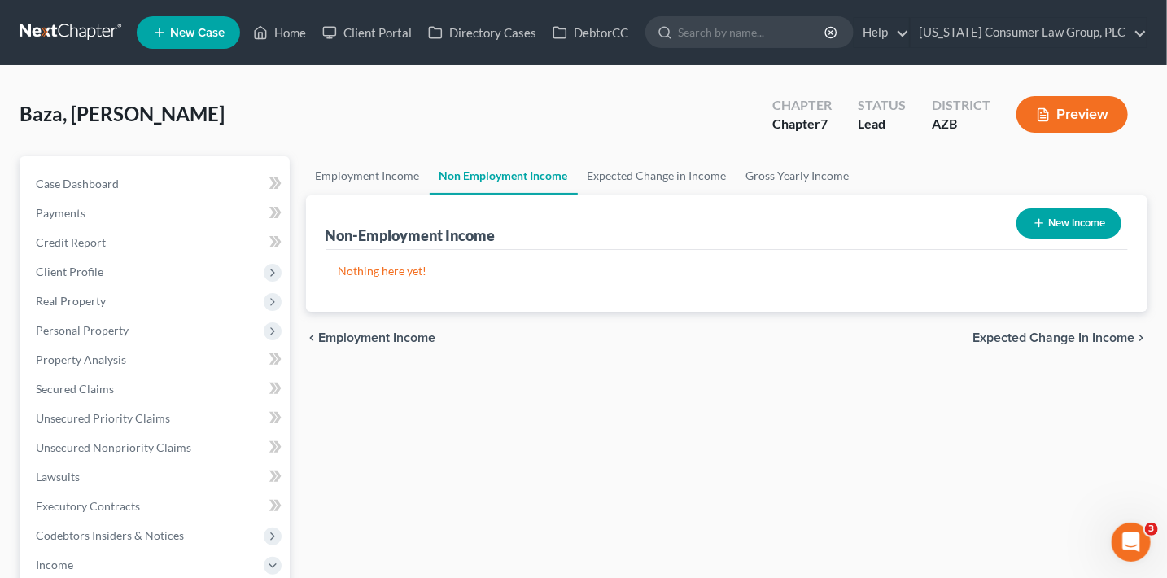
click at [1081, 225] on button "New Income" at bounding box center [1068, 223] width 105 height 30
select select "0"
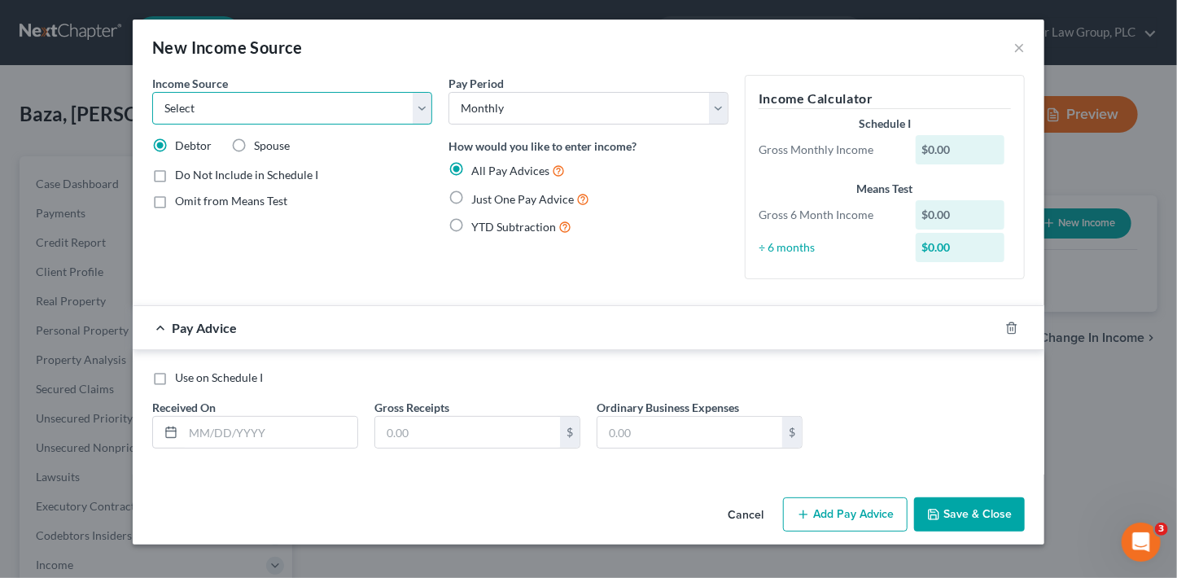
click at [330, 105] on select "Select Unemployment Disability (from employer) Pension Retirement Social Securi…" at bounding box center [292, 108] width 280 height 33
select select "8"
click at [152, 92] on select "Select Unemployment Disability (from employer) Pension Retirement Social Securi…" at bounding box center [292, 108] width 280 height 33
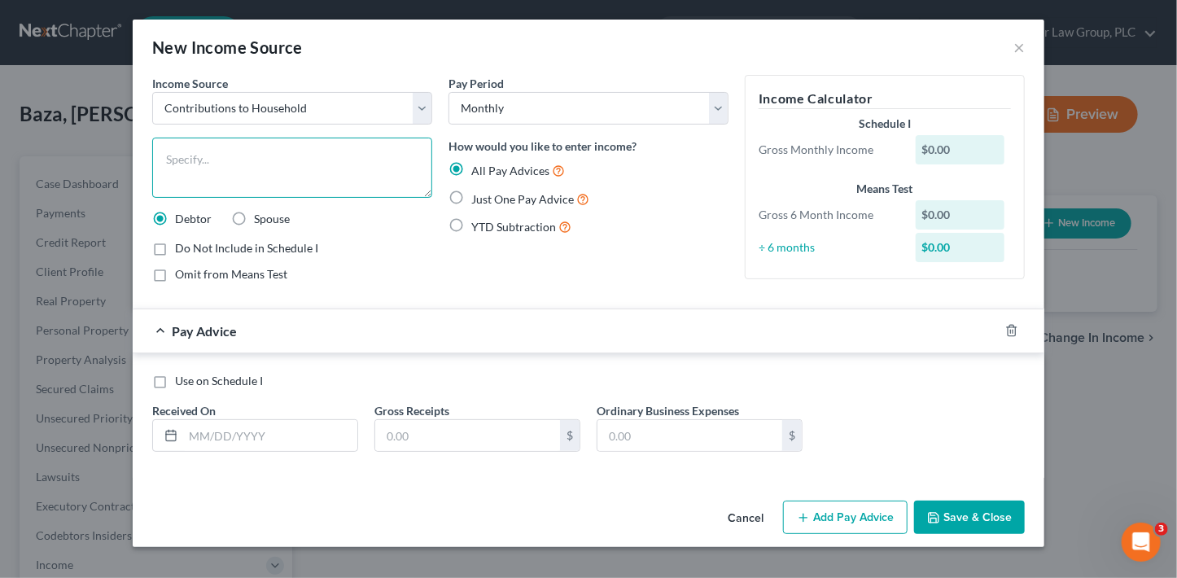
click at [337, 173] on textarea at bounding box center [292, 168] width 280 height 60
type textarea "Contributions to household by boyfriend"
click at [482, 199] on span "Just One Pay Advice" at bounding box center [522, 199] width 103 height 14
click at [482, 199] on input "Just One Pay Advice" at bounding box center [483, 195] width 11 height 11
radio input "true"
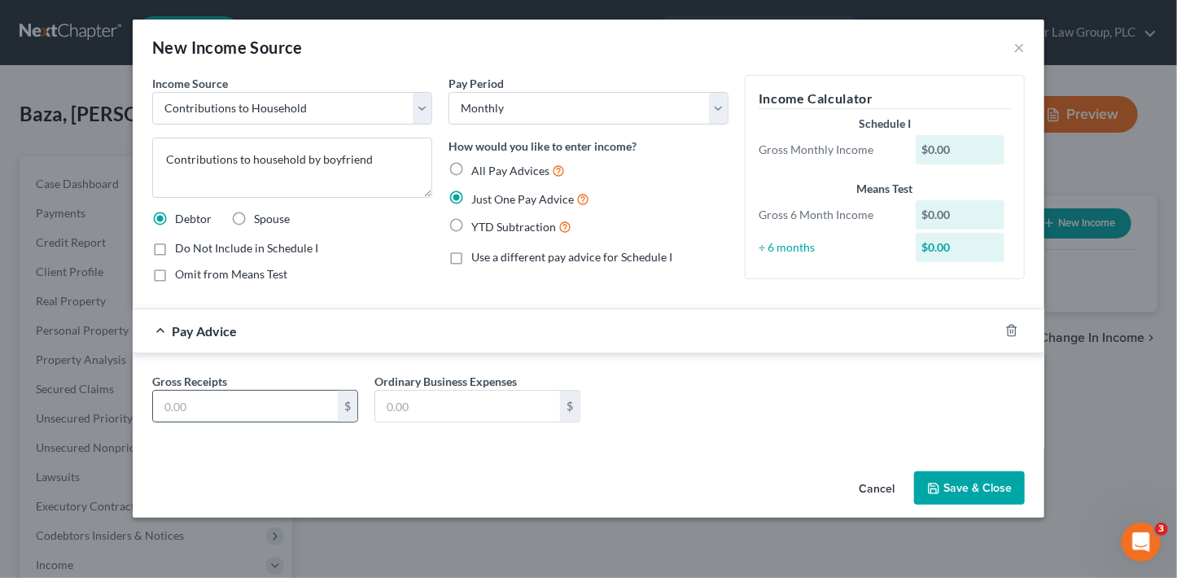
click at [287, 413] on input "text" at bounding box center [245, 406] width 185 height 31
type input "2,000"
click at [970, 488] on button "Save & Close" at bounding box center [969, 488] width 111 height 34
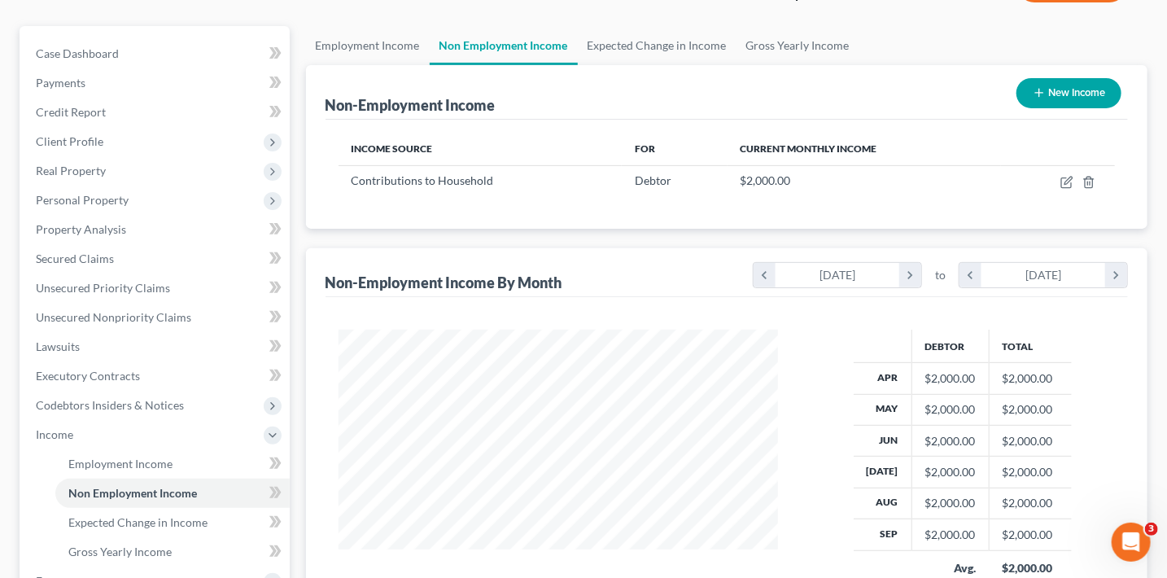
scroll to position [176, 0]
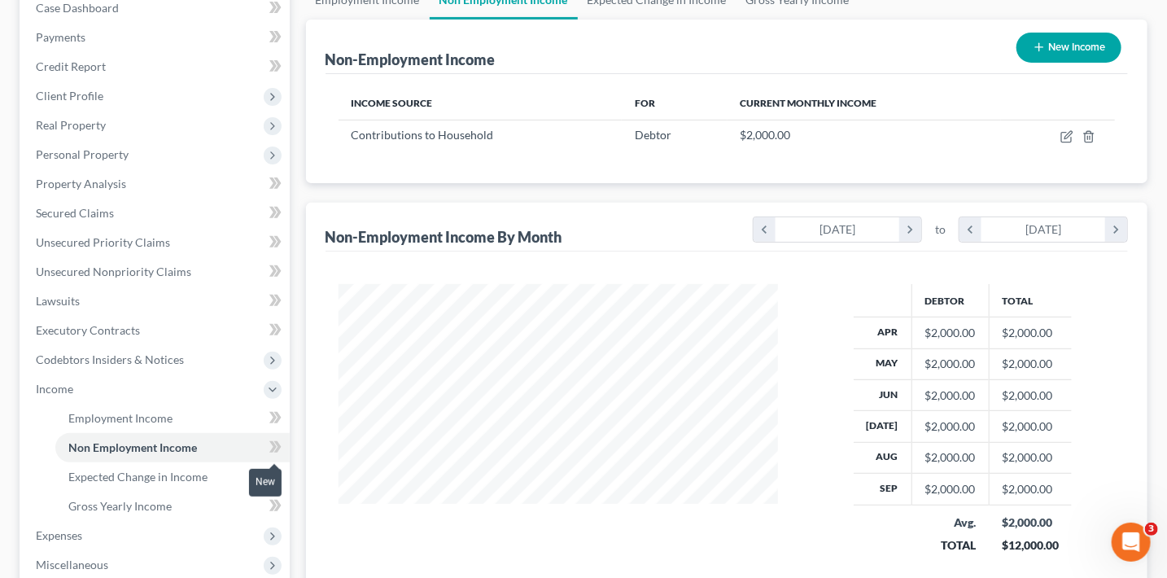
click at [281, 452] on icon at bounding box center [275, 447] width 12 height 20
click at [281, 452] on span at bounding box center [275, 449] width 28 height 24
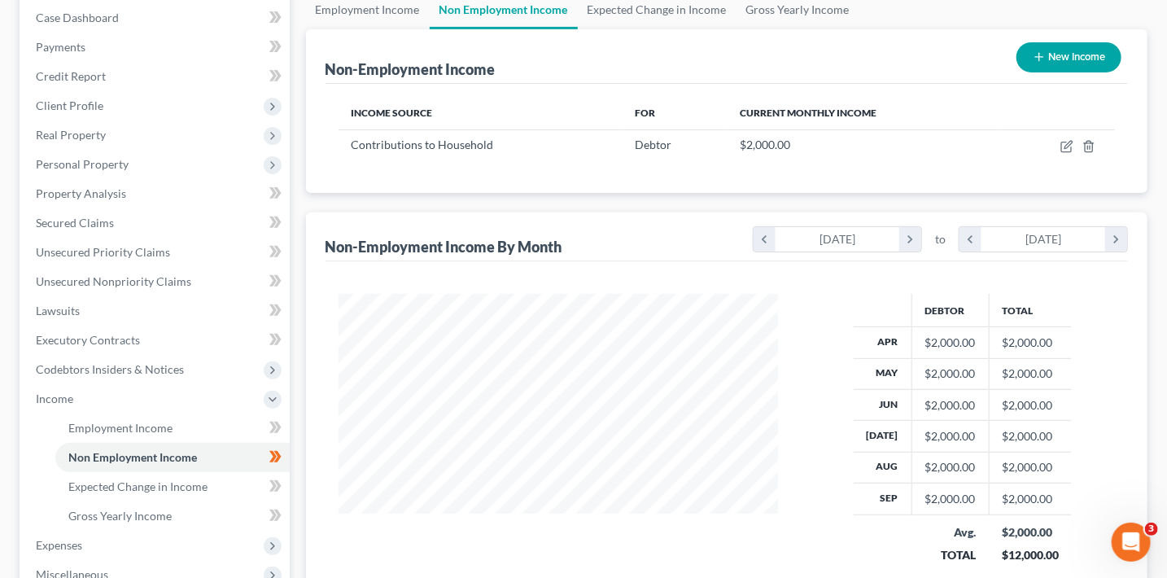
scroll to position [155, 0]
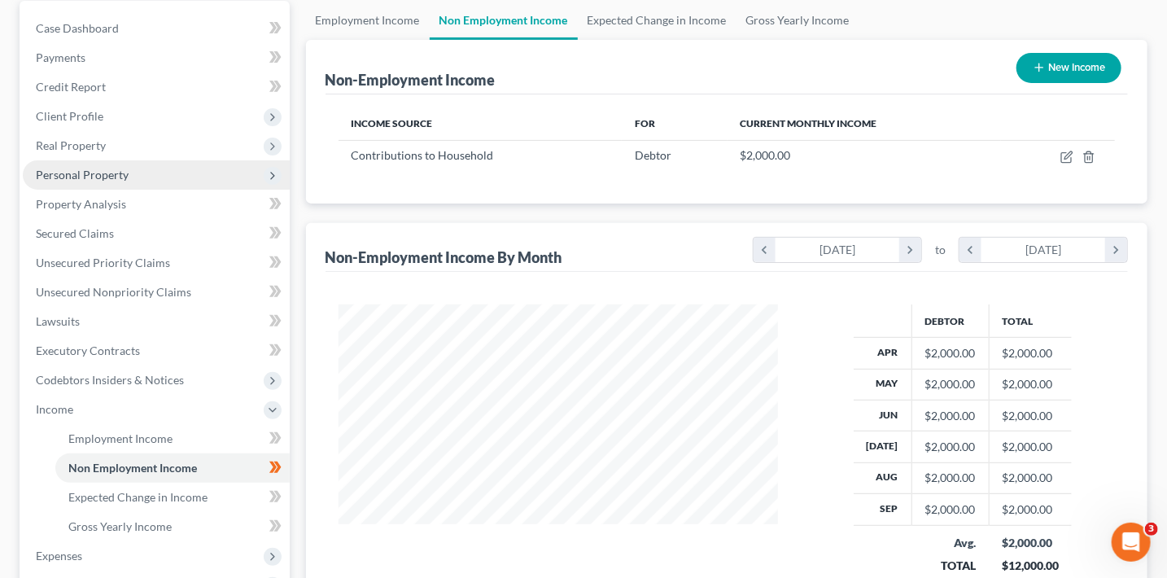
click at [103, 173] on span "Personal Property" at bounding box center [82, 175] width 93 height 14
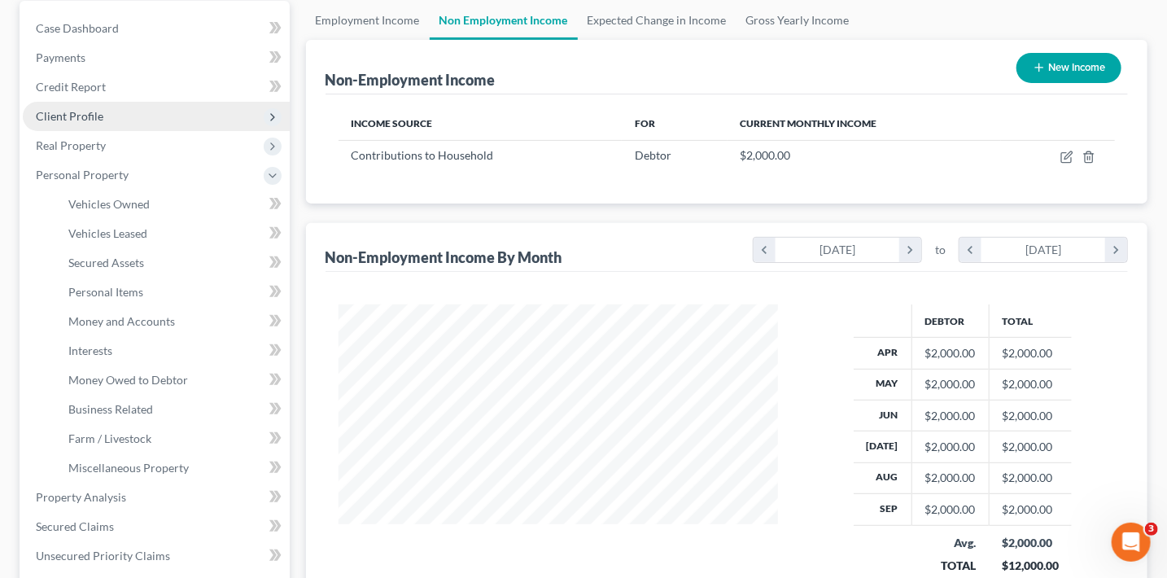
click at [92, 111] on span "Client Profile" at bounding box center [70, 116] width 68 height 14
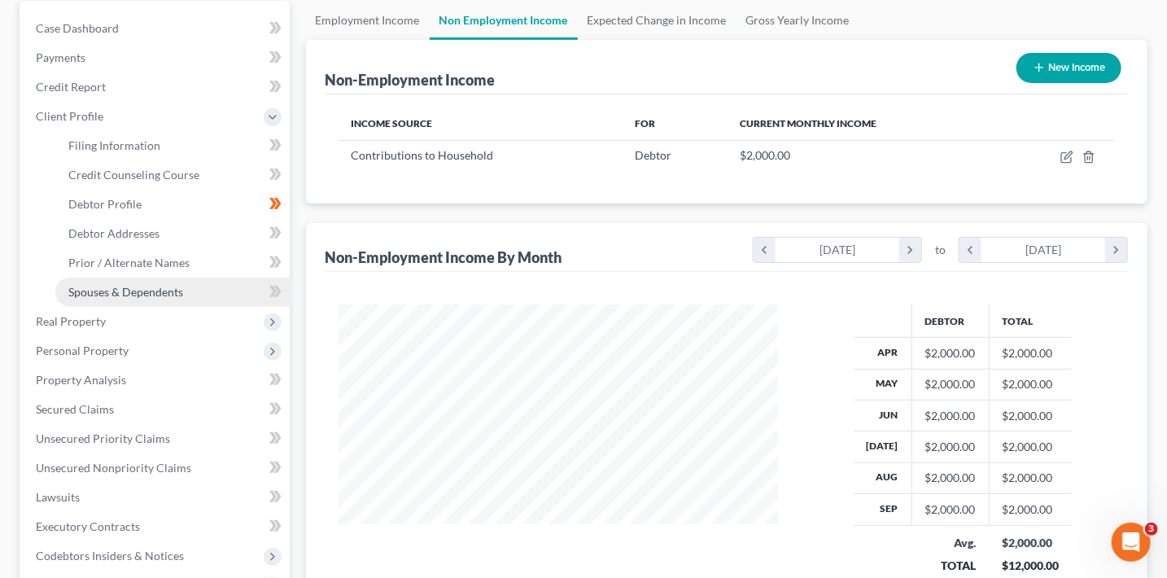
click at [172, 285] on span "Spouses & Dependents" at bounding box center [125, 292] width 115 height 14
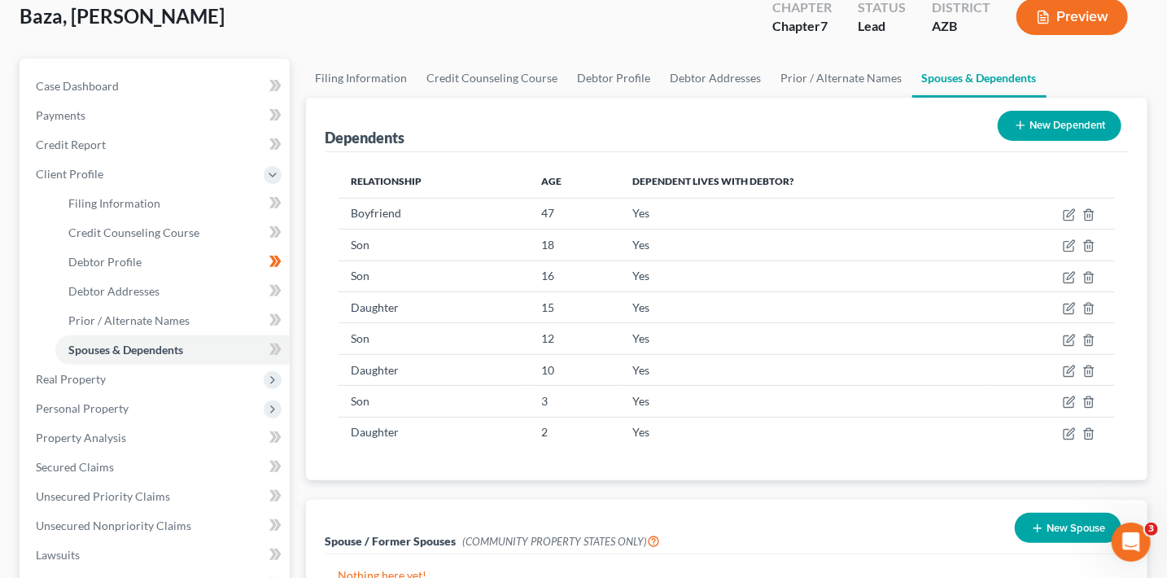
scroll to position [405, 0]
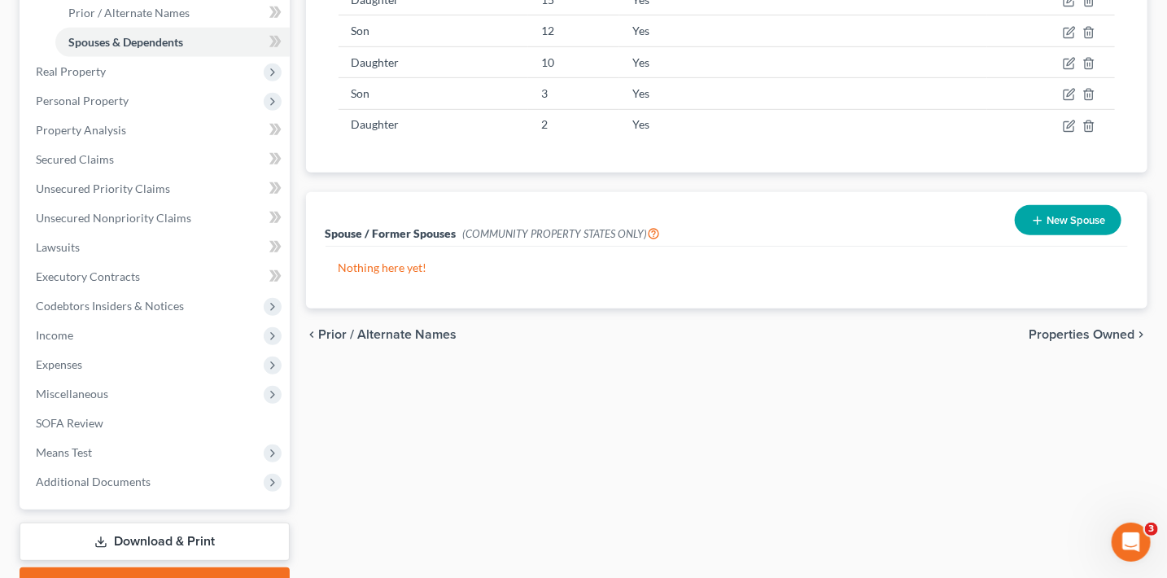
click at [1057, 207] on button "New Spouse" at bounding box center [1068, 220] width 107 height 30
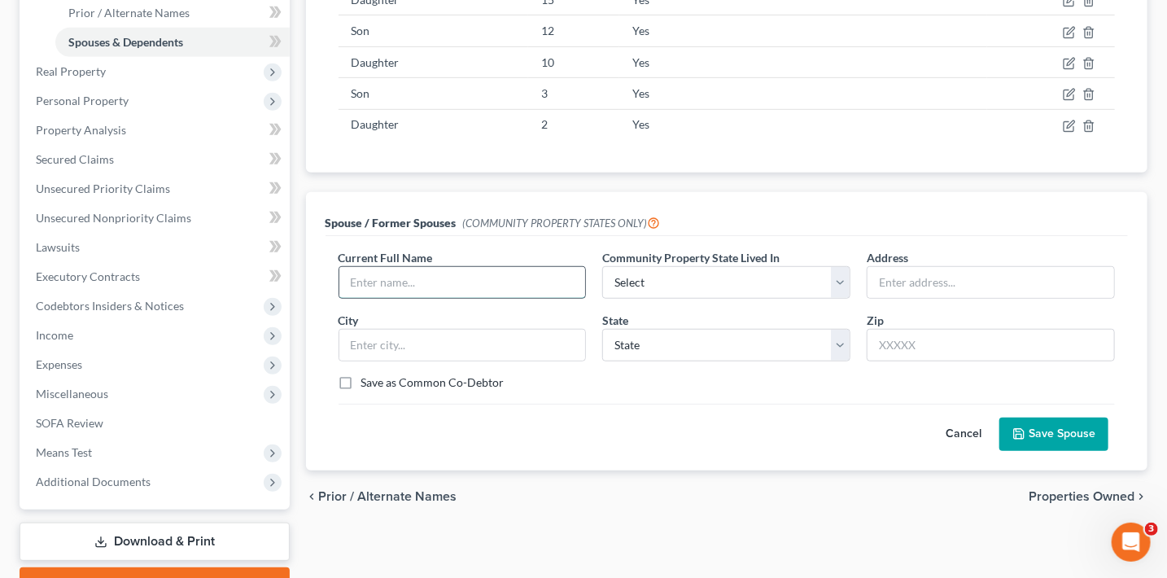
drag, startPoint x: 399, startPoint y: 286, endPoint x: 410, endPoint y: 264, distance: 25.5
click at [399, 286] on input "text" at bounding box center [462, 282] width 247 height 31
type input "Robert James Dehart"
select select "0"
type input "1304 Simms Ct."
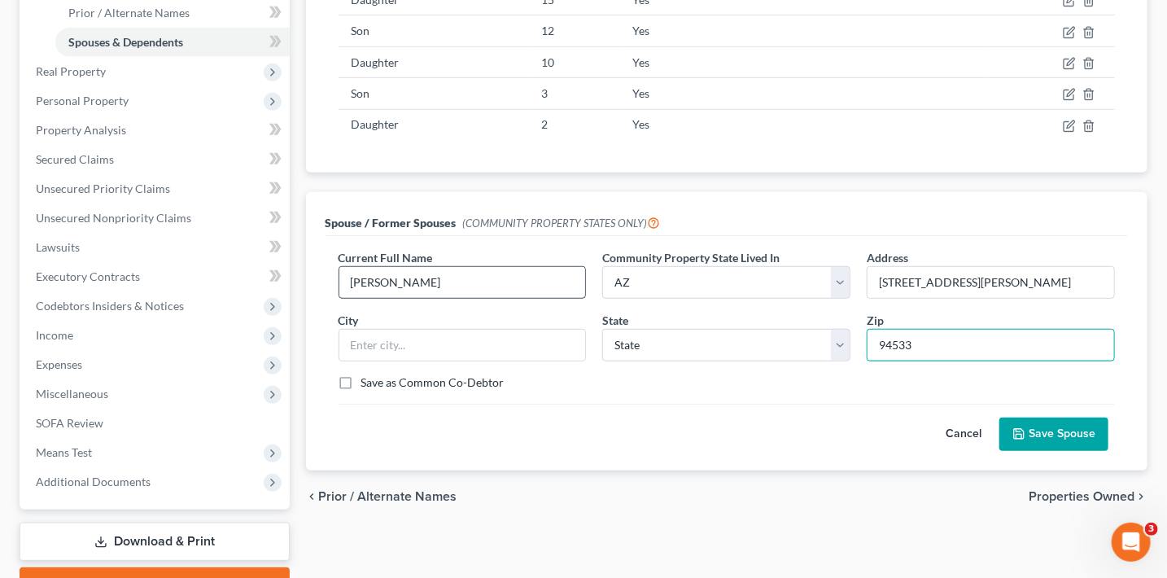
type input "94533"
type input "Fairfield"
select select "4"
click at [1085, 435] on button "Save Spouse" at bounding box center [1053, 434] width 109 height 34
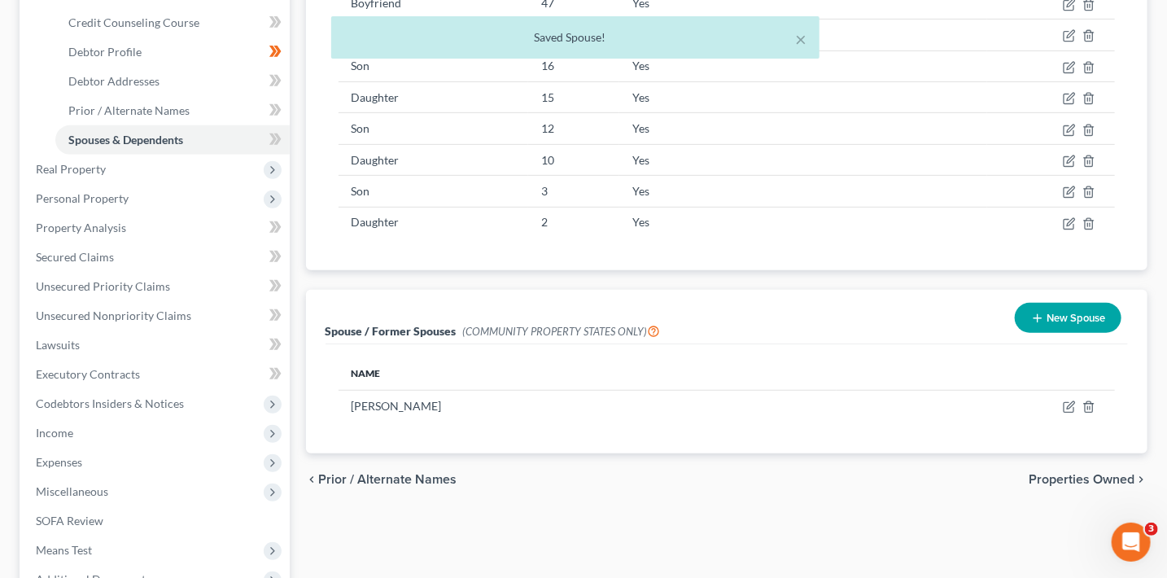
scroll to position [303, 0]
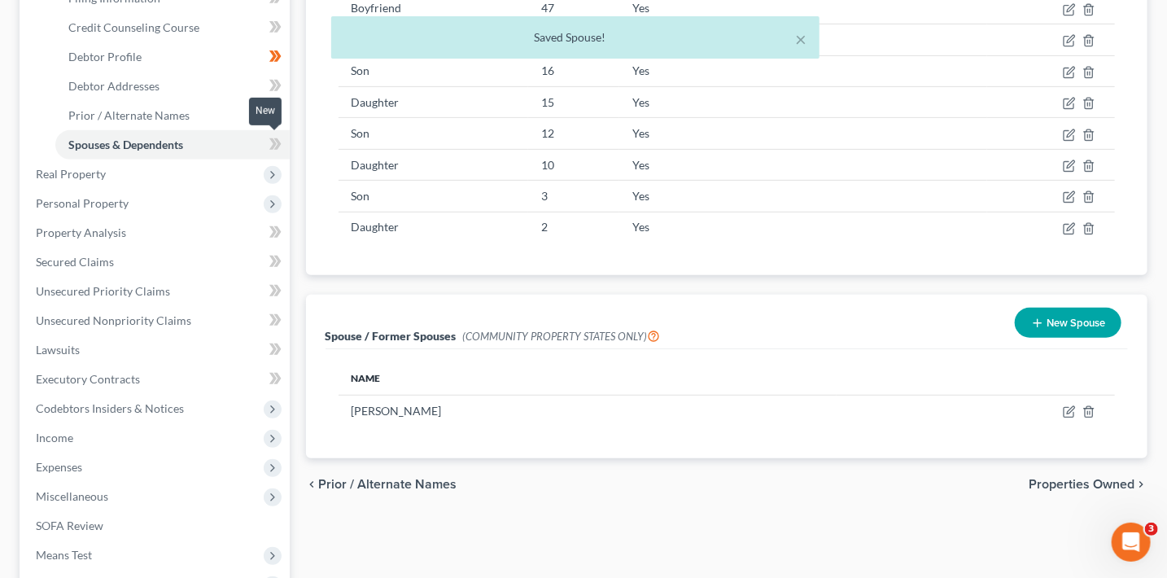
click at [277, 142] on icon at bounding box center [276, 143] width 7 height 11
click at [203, 112] on link "Prior / Alternate Names" at bounding box center [172, 115] width 234 height 29
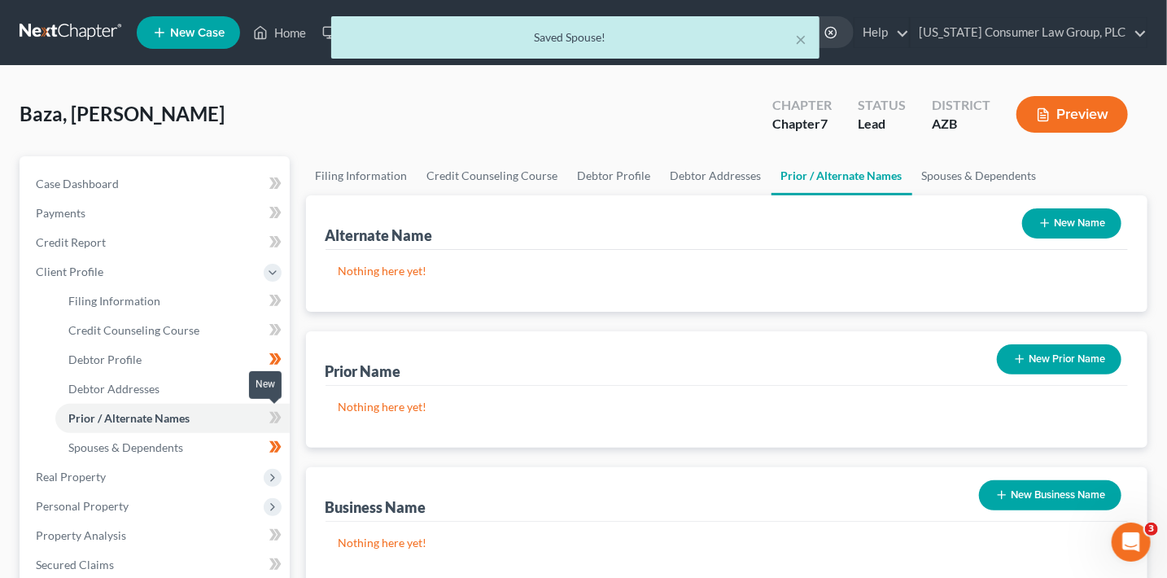
click at [279, 419] on icon at bounding box center [275, 418] width 12 height 20
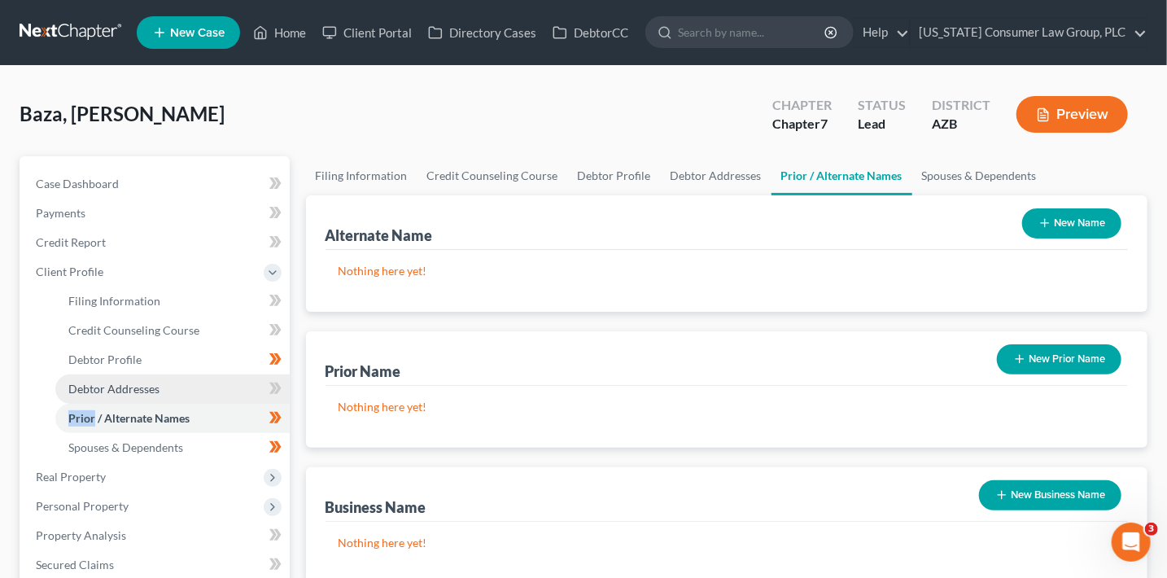
click at [227, 385] on link "Debtor Addresses" at bounding box center [172, 388] width 234 height 29
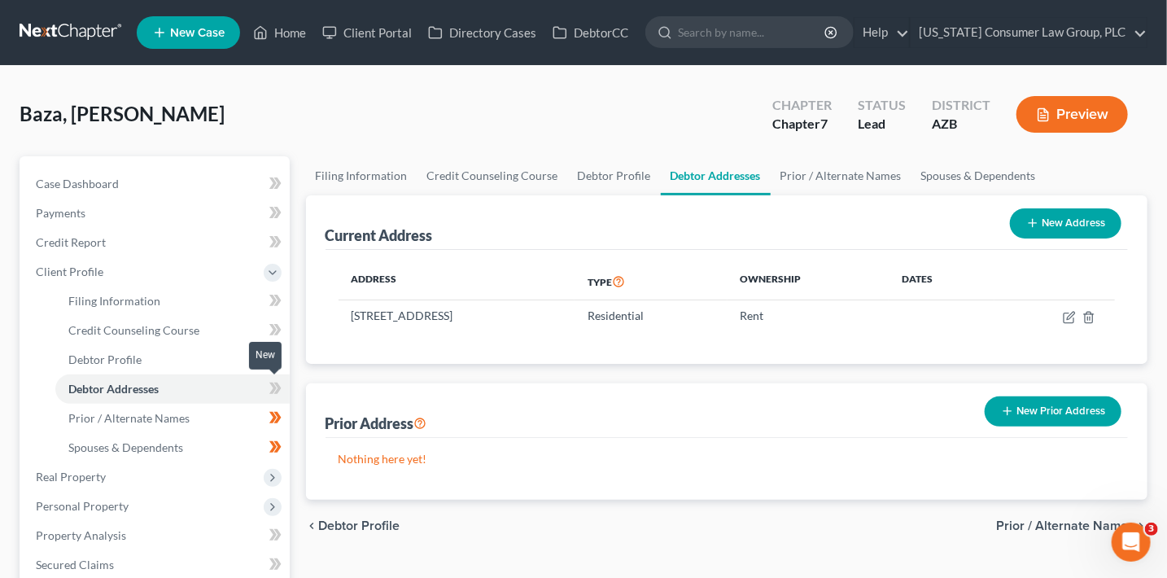
click at [282, 391] on span at bounding box center [275, 390] width 28 height 24
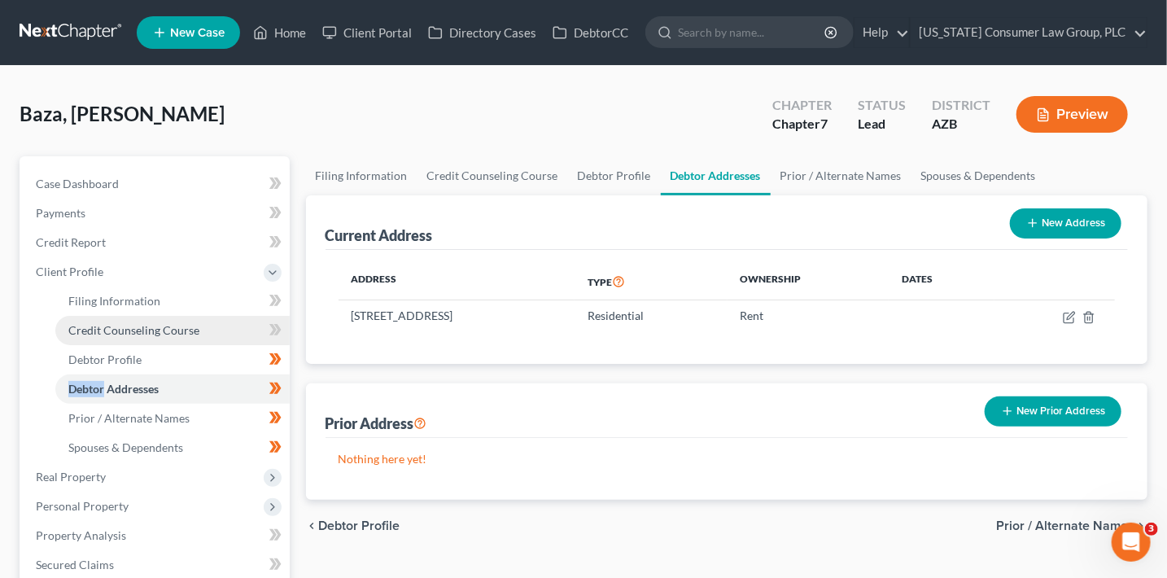
click at [214, 336] on link "Credit Counseling Course" at bounding box center [172, 330] width 234 height 29
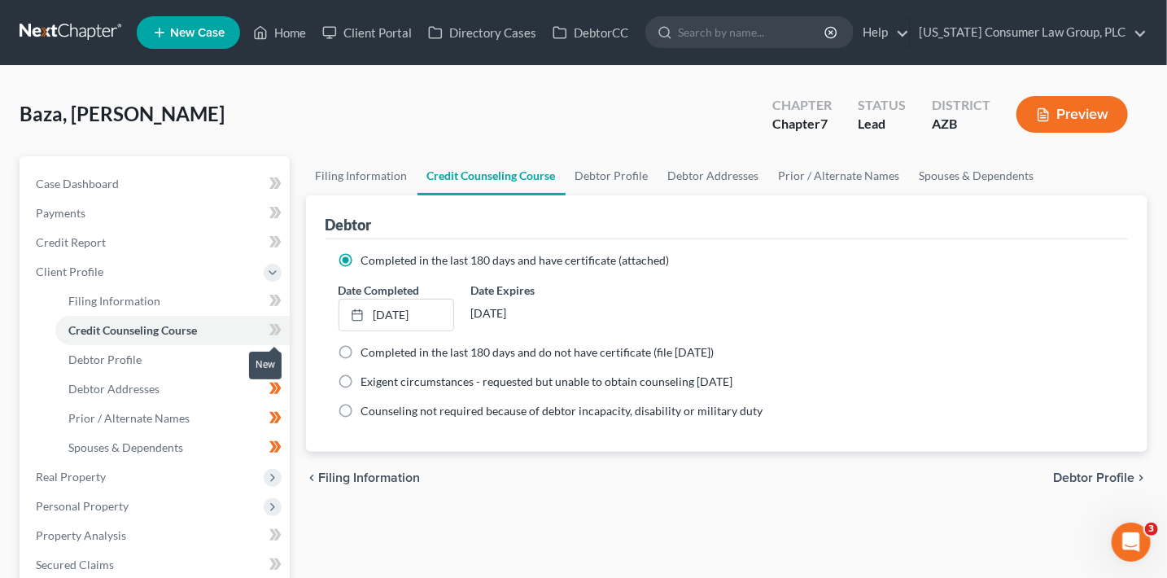
click at [282, 338] on span at bounding box center [275, 332] width 28 height 24
click at [183, 300] on link "Filing Information" at bounding box center [172, 300] width 234 height 29
select select "1"
select select "0"
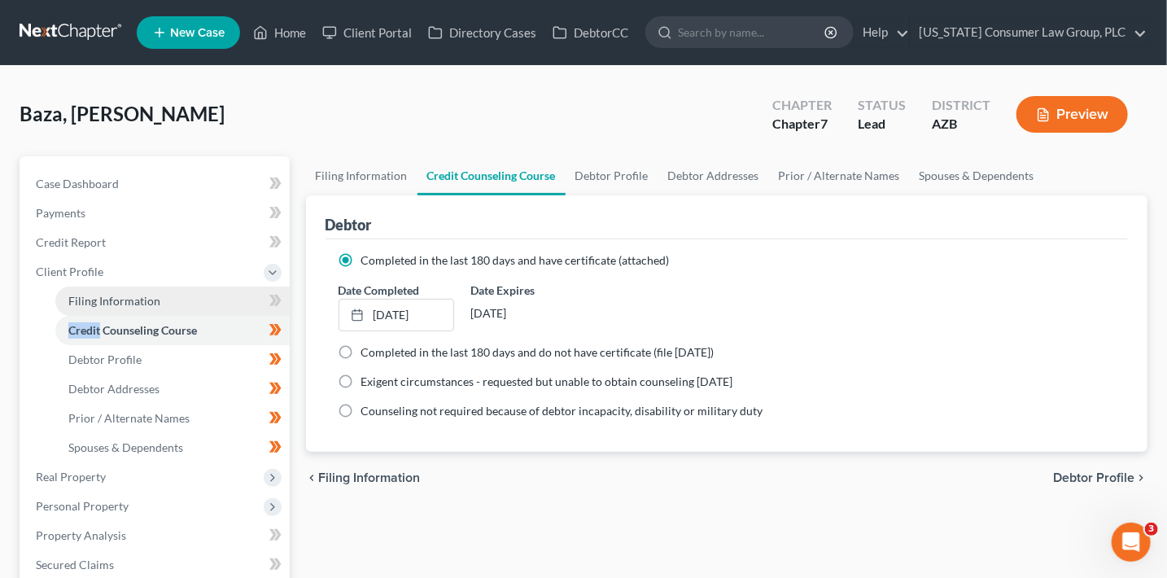
select select "0"
select select "3"
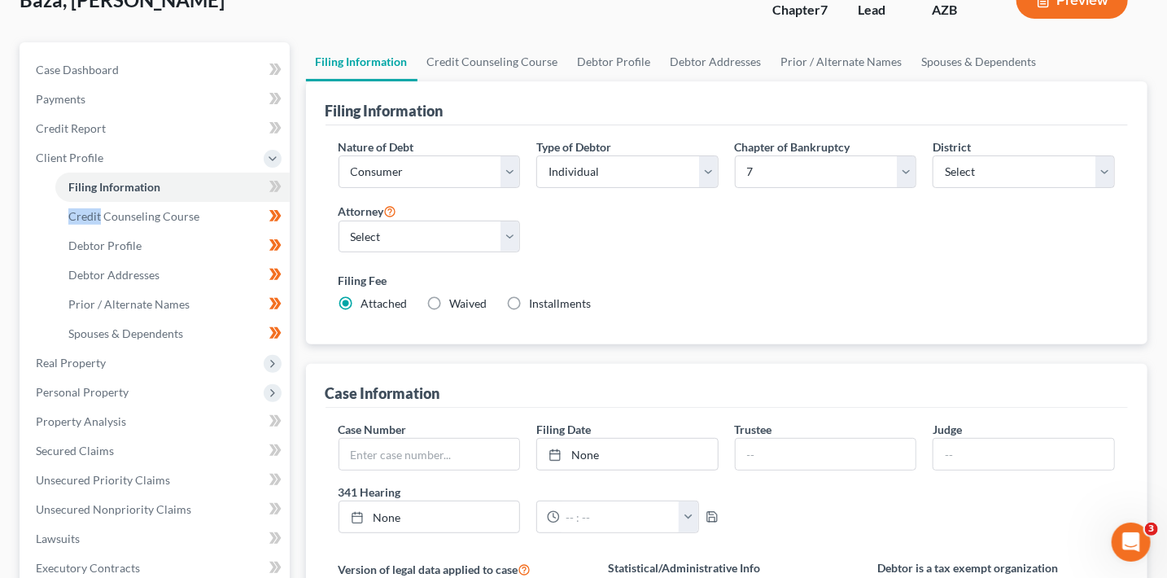
scroll to position [397, 0]
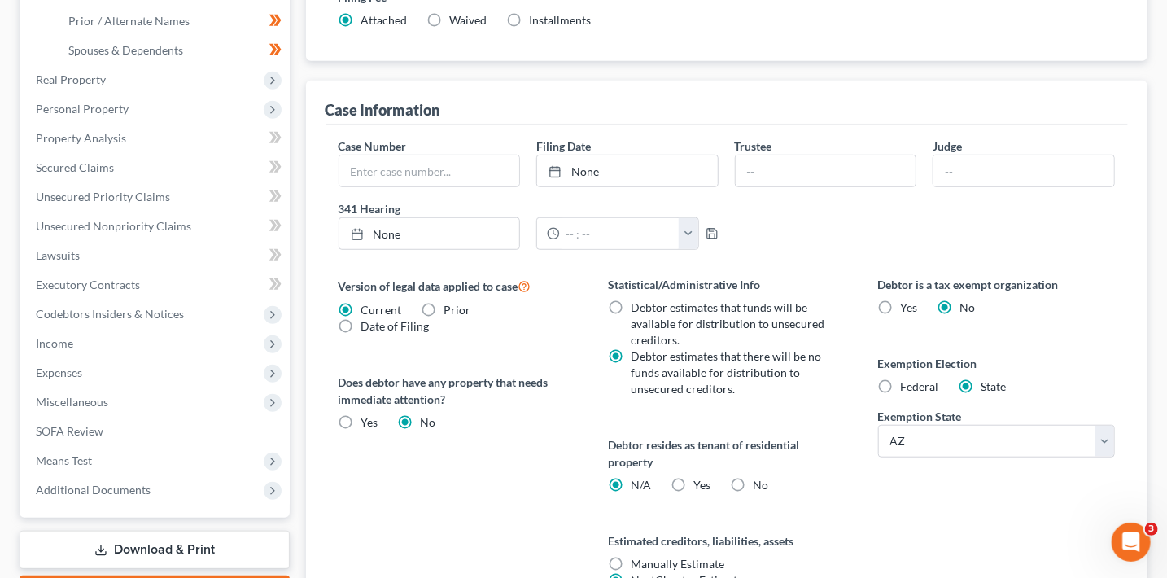
click at [753, 484] on label "No" at bounding box center [760, 485] width 15 height 16
click at [759, 484] on input "No" at bounding box center [764, 482] width 11 height 11
radio input "true"
radio input "false"
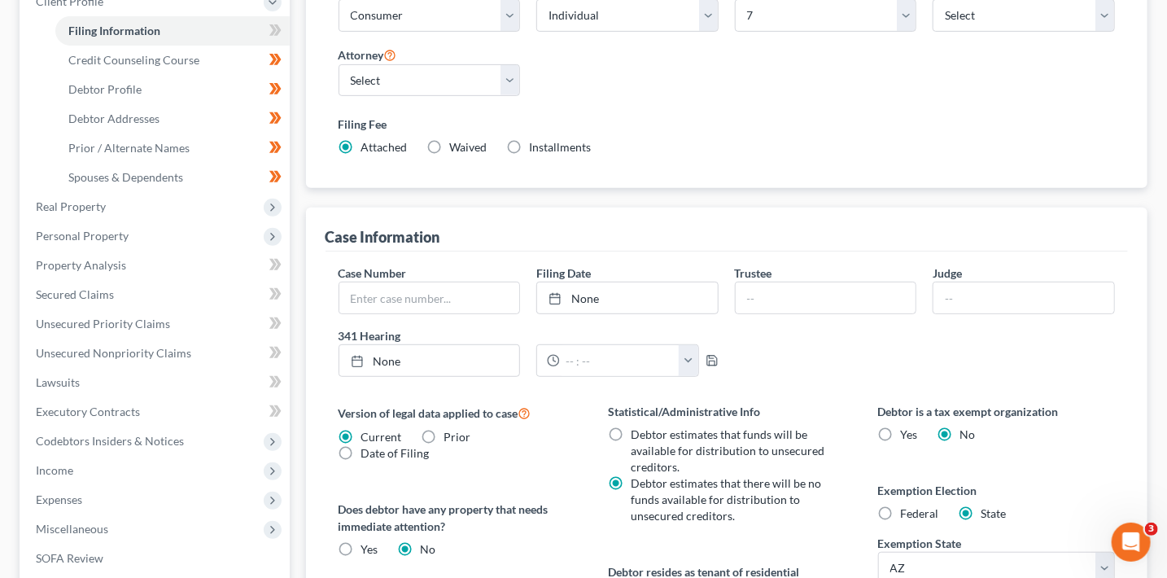
scroll to position [0, 0]
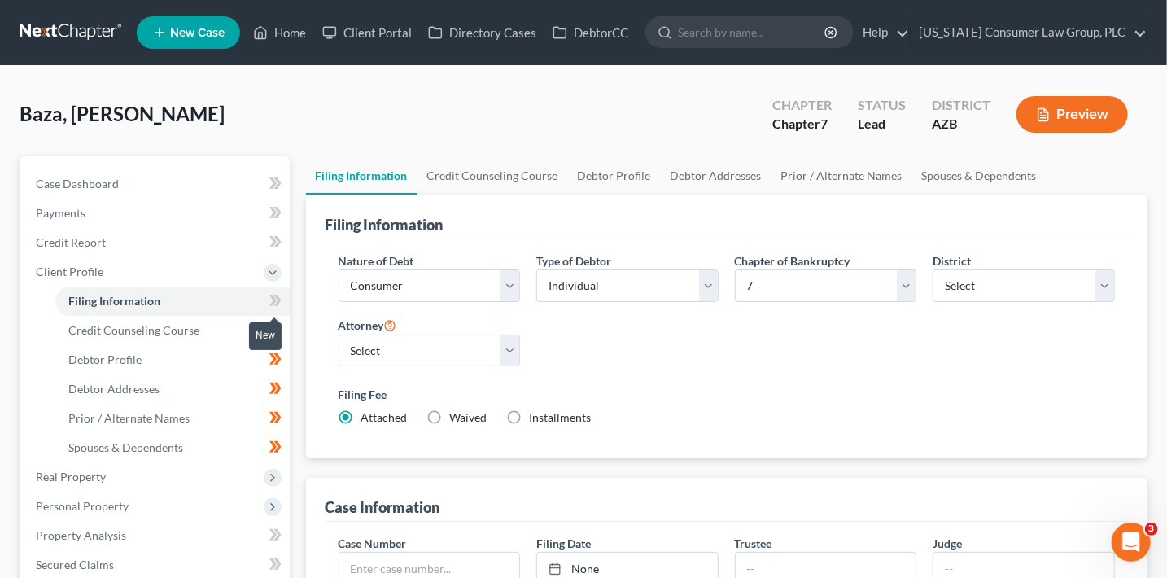
click at [279, 295] on icon at bounding box center [275, 300] width 12 height 20
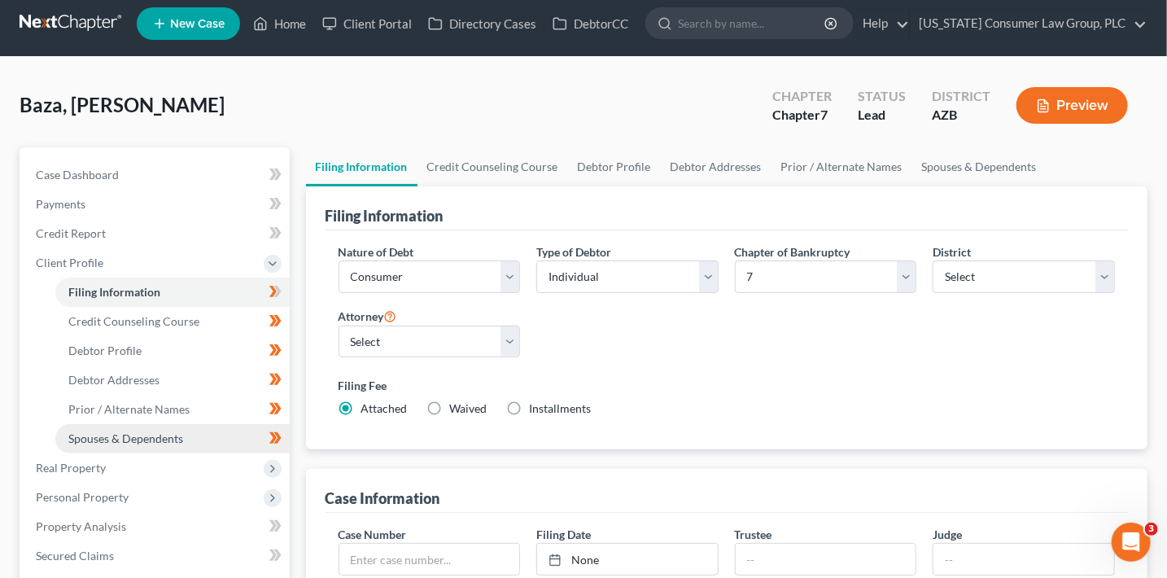
scroll to position [20, 0]
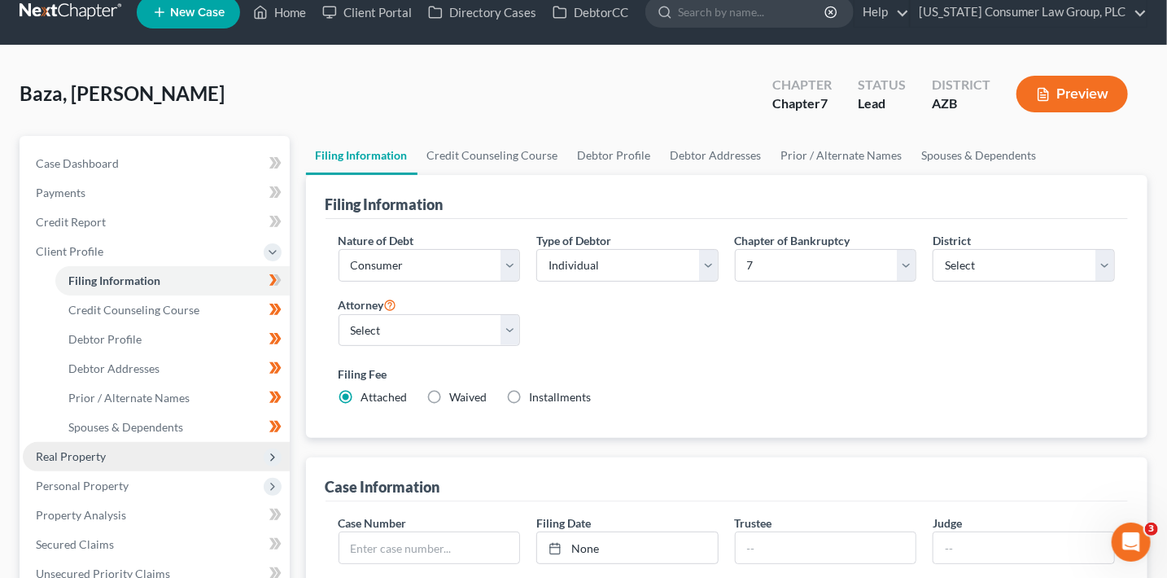
click at [186, 458] on span "Real Property" at bounding box center [156, 456] width 267 height 29
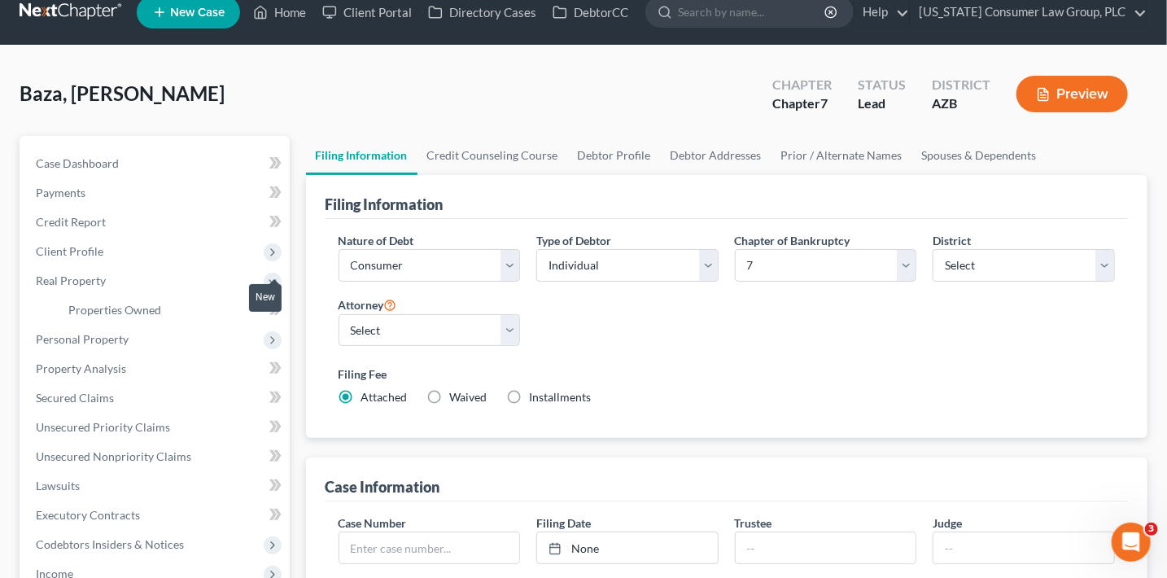
click at [266, 320] on span at bounding box center [275, 311] width 28 height 24
click at [213, 325] on span "Personal Property" at bounding box center [156, 339] width 267 height 29
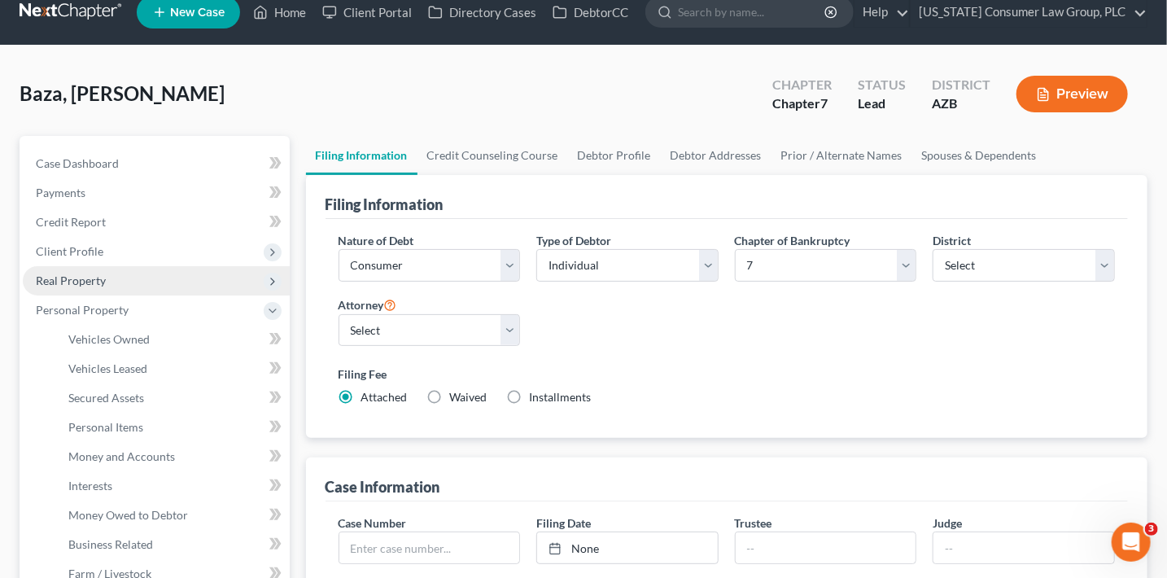
click at [212, 283] on span "Real Property" at bounding box center [156, 280] width 267 height 29
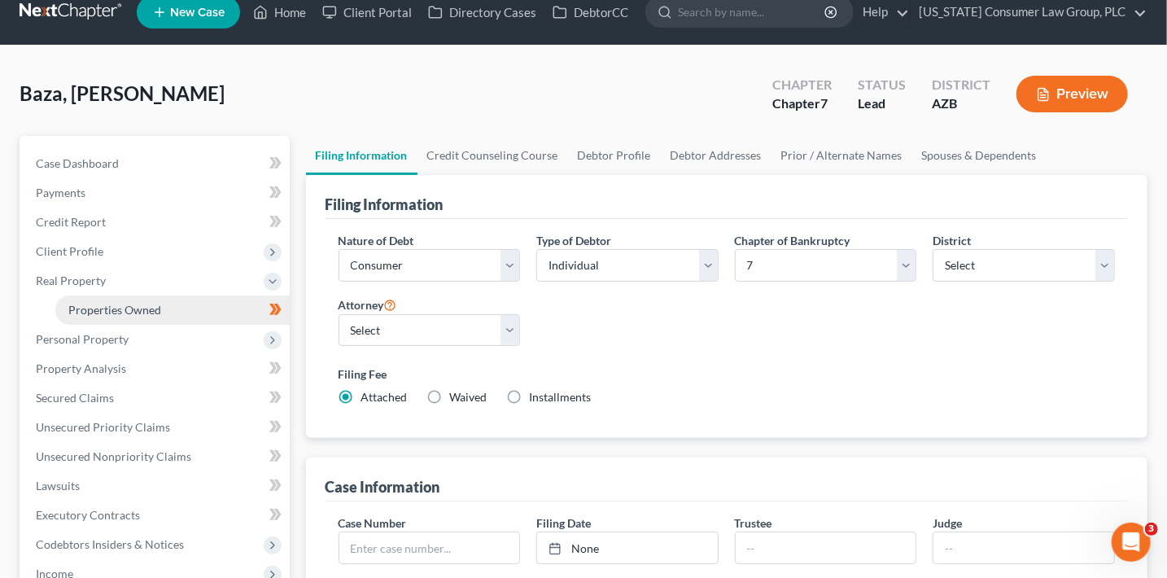
click at [181, 314] on link "Properties Owned" at bounding box center [172, 309] width 234 height 29
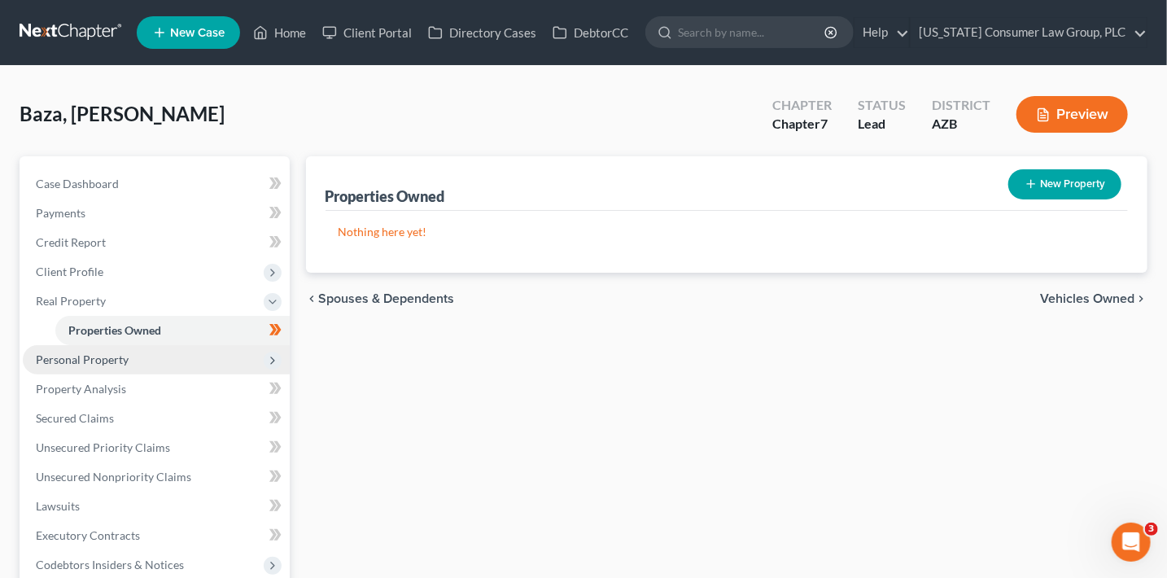
click at [147, 350] on span "Personal Property" at bounding box center [156, 359] width 267 height 29
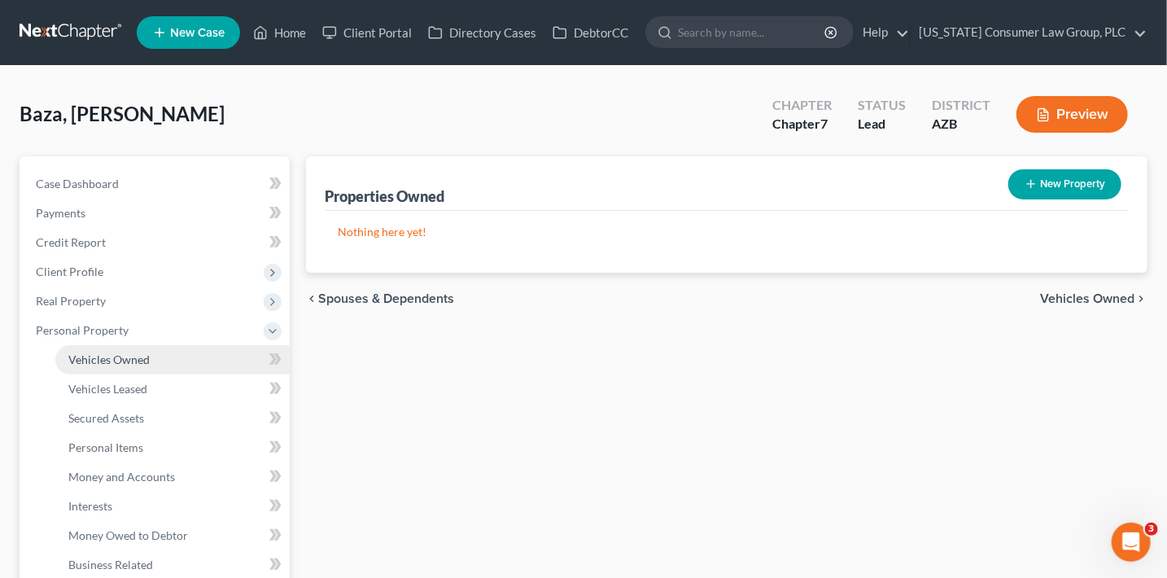
click at [164, 360] on link "Vehicles Owned" at bounding box center [172, 359] width 234 height 29
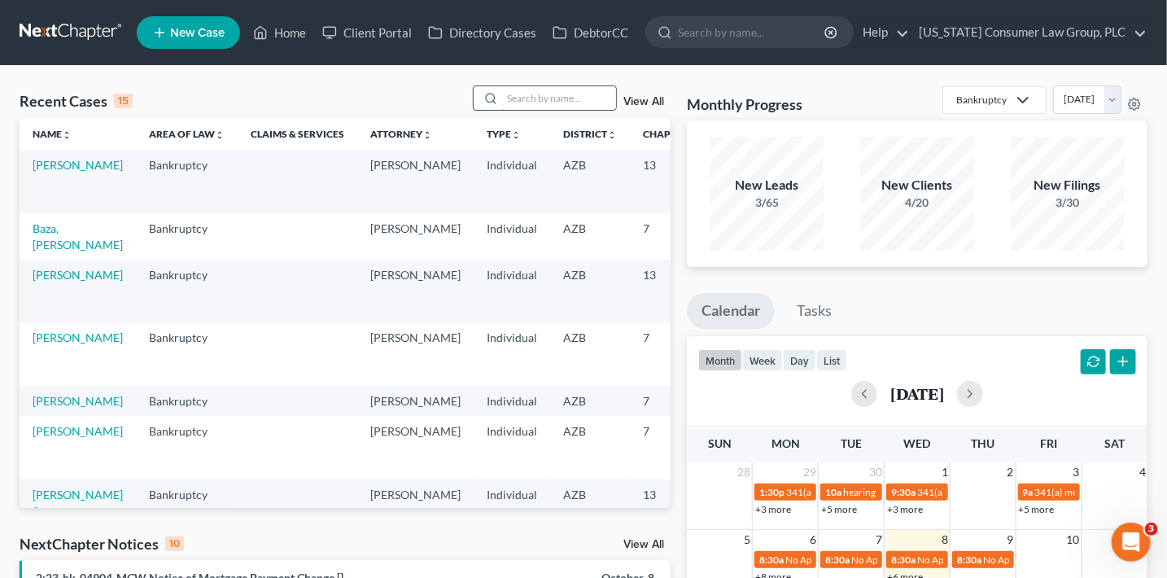
click at [557, 98] on input "search" at bounding box center [559, 98] width 114 height 24
type input "mata"
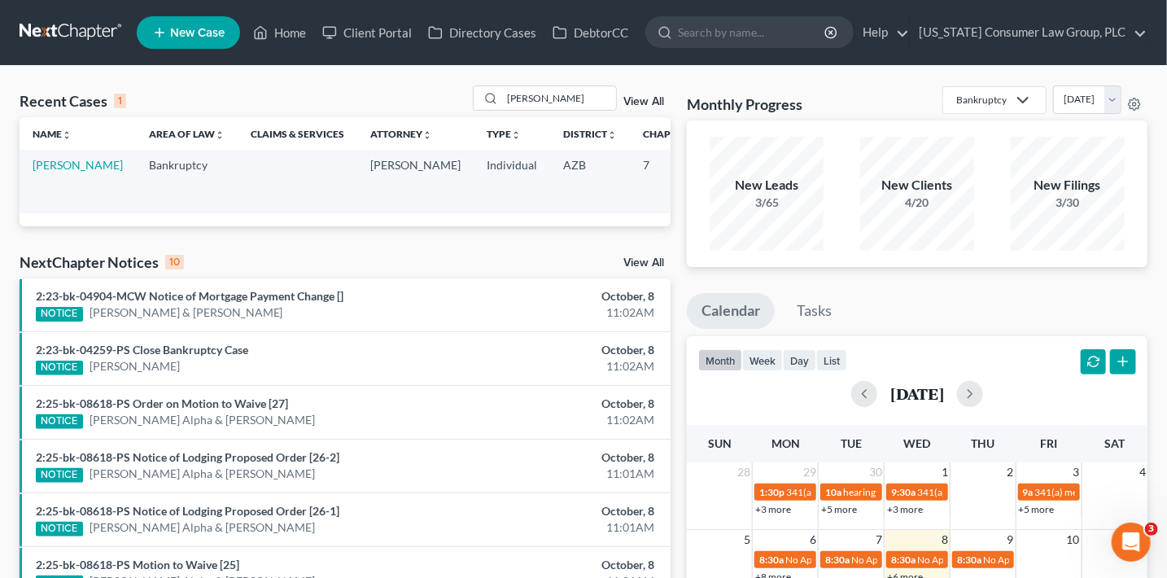
click at [47, 188] on td "[PERSON_NAME]" at bounding box center [78, 181] width 116 height 63
click at [46, 172] on link "[PERSON_NAME]" at bounding box center [78, 165] width 90 height 14
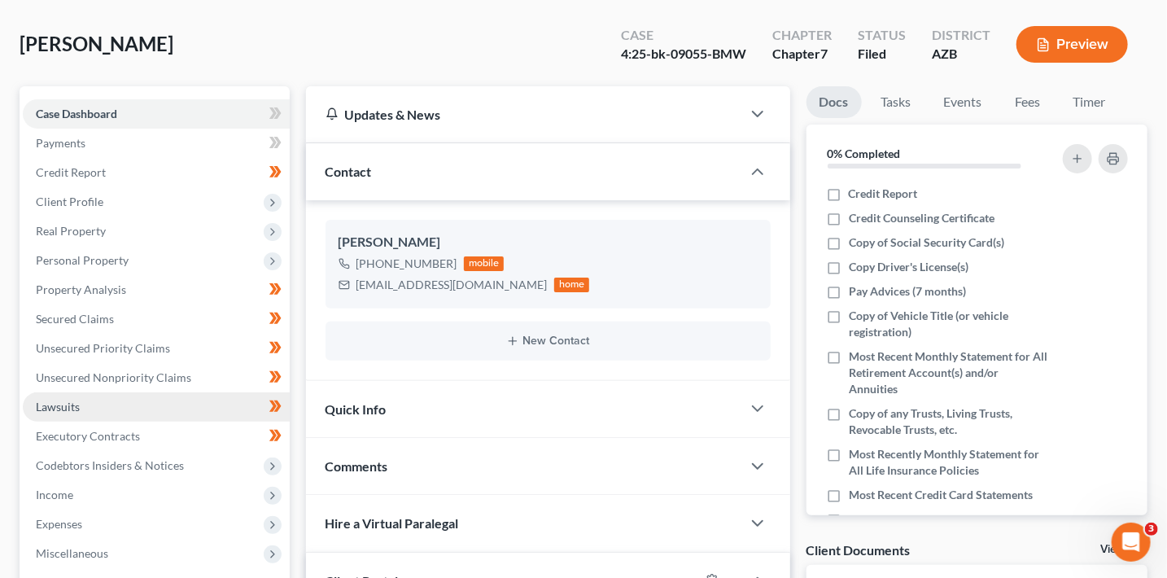
scroll to position [79, 0]
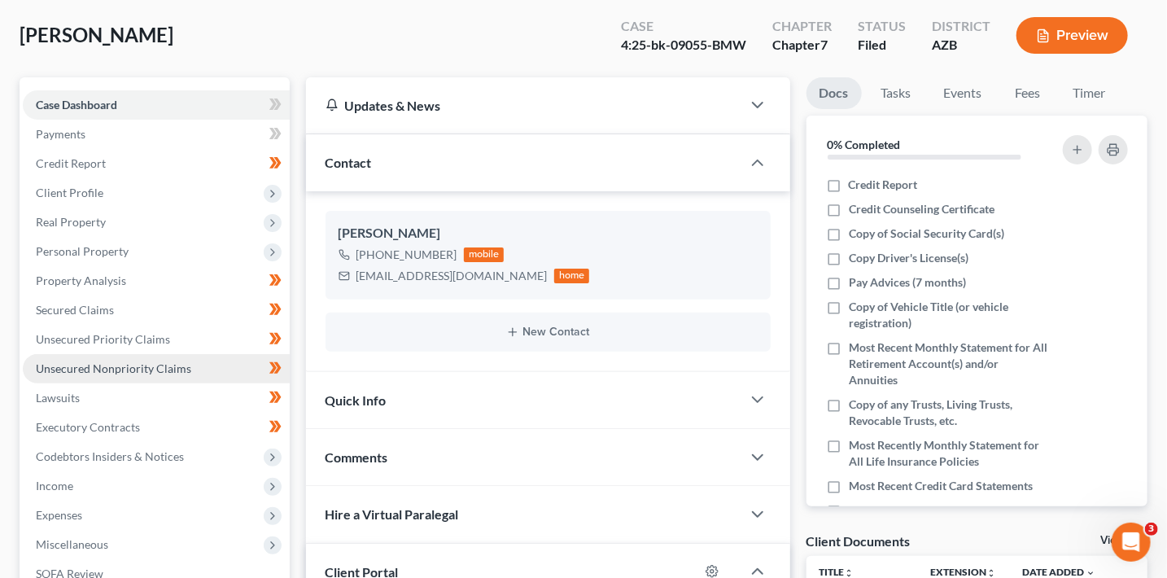
click at [178, 370] on span "Unsecured Nonpriority Claims" at bounding box center [113, 368] width 155 height 14
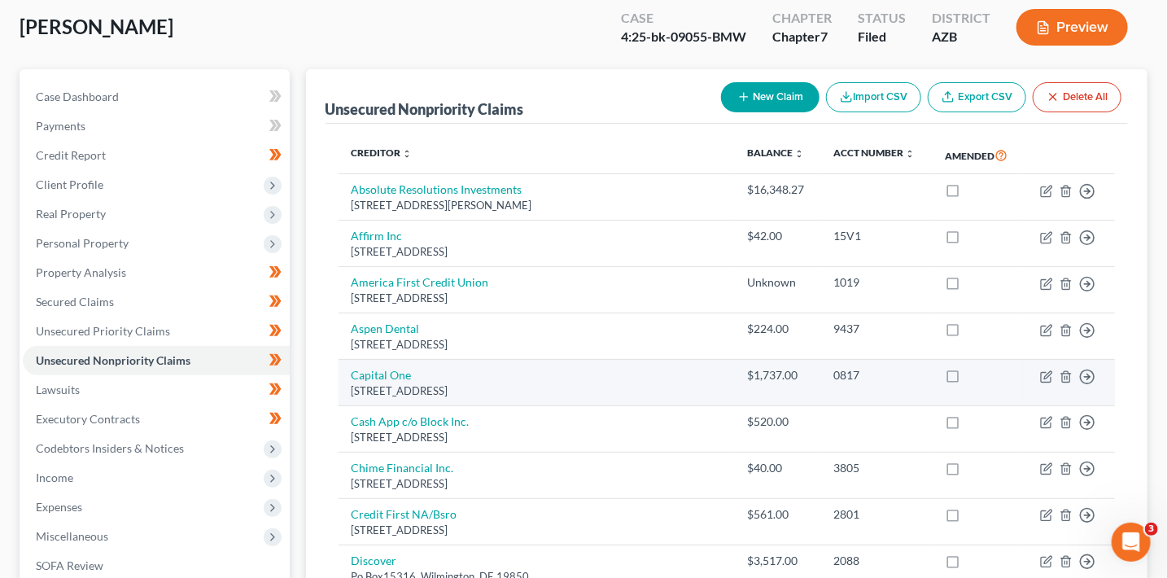
scroll to position [95, 0]
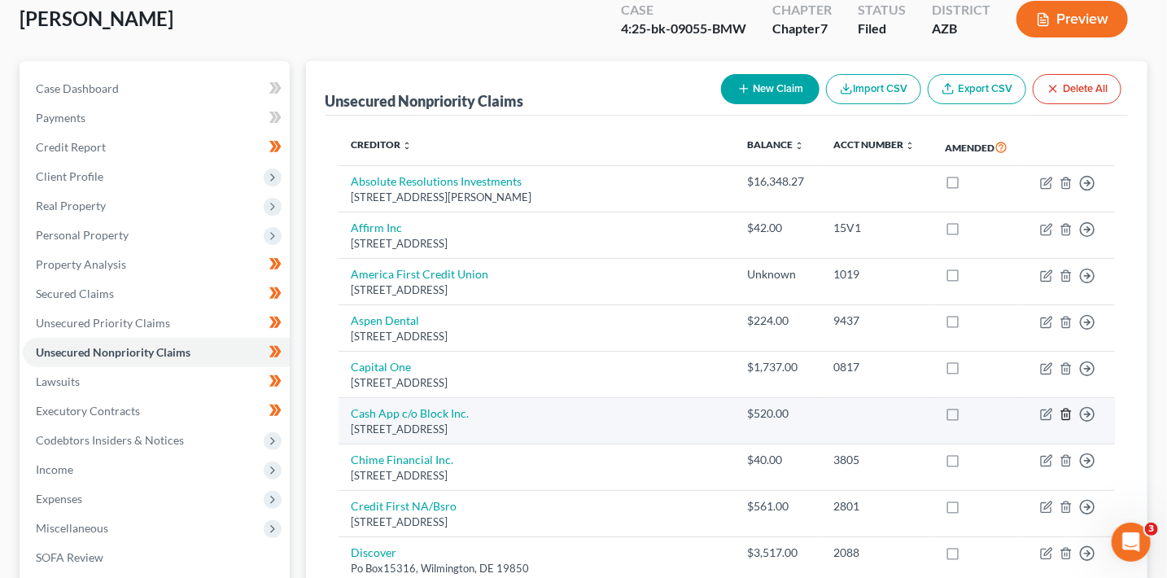
click at [1064, 414] on icon "button" at bounding box center [1065, 414] width 13 height 13
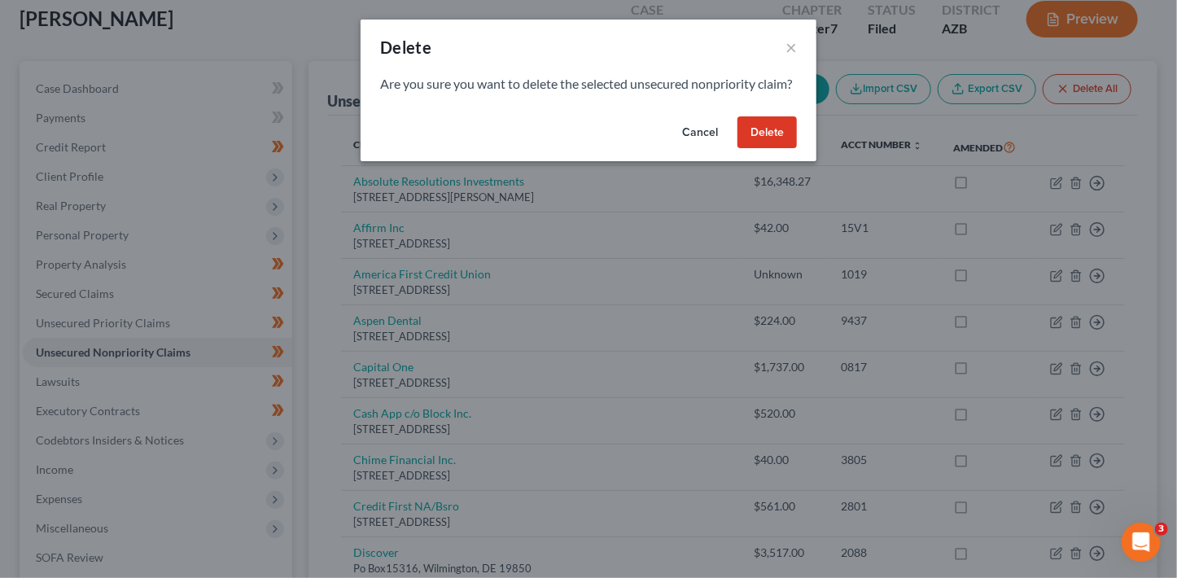
click at [766, 149] on button "Delete" at bounding box center [766, 132] width 59 height 33
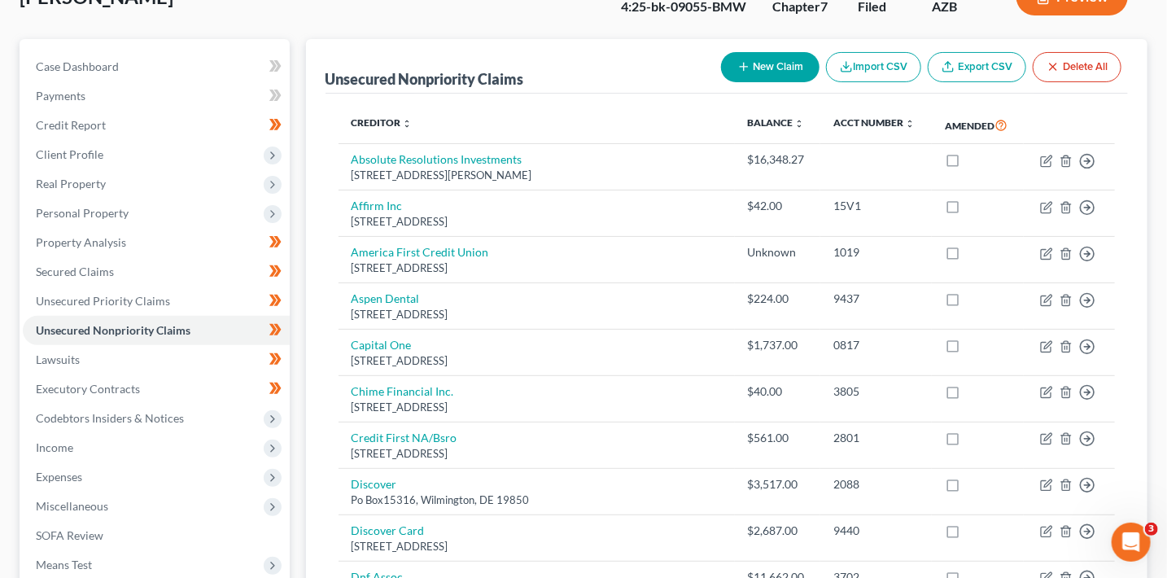
scroll to position [0, 0]
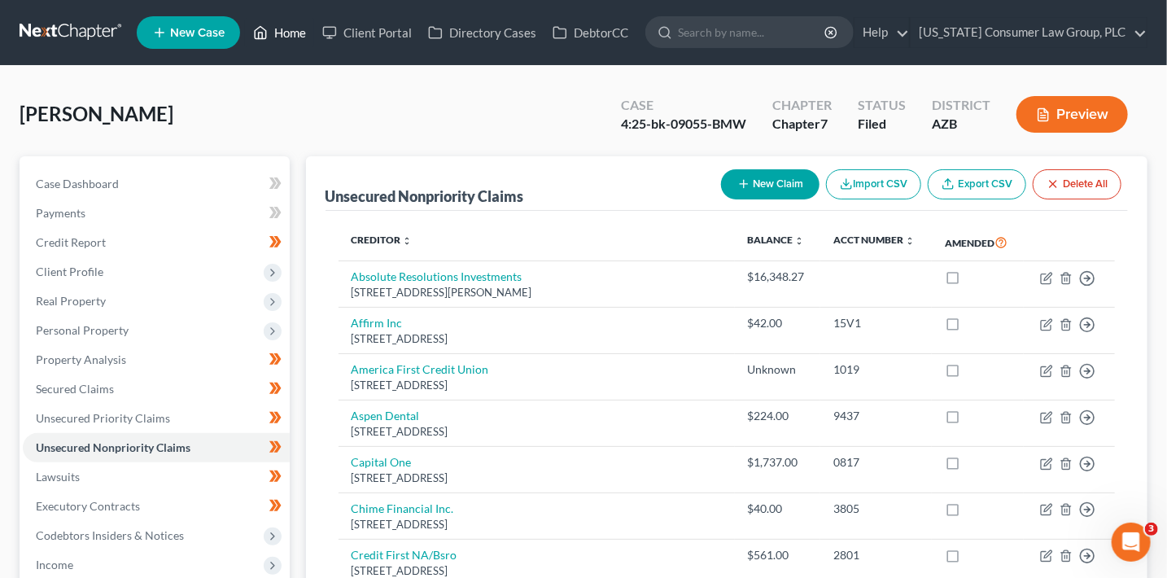
click at [269, 41] on link "Home" at bounding box center [279, 32] width 69 height 29
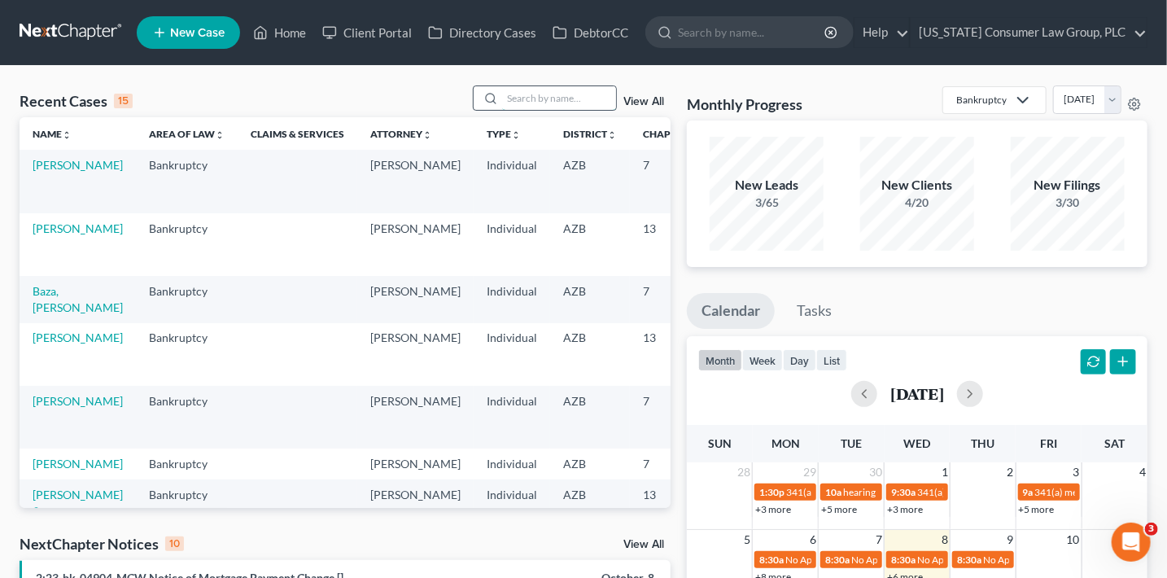
click at [543, 96] on input "search" at bounding box center [559, 98] width 114 height 24
type input "dwayne"
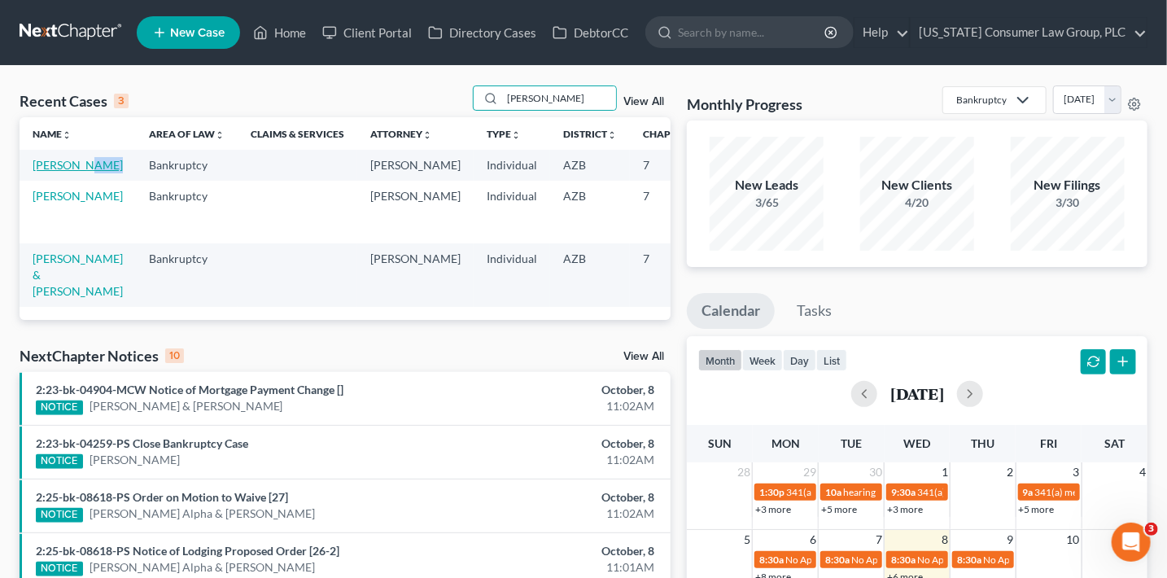
click at [38, 171] on td "Davis, Dwayne" at bounding box center [78, 165] width 116 height 30
click at [52, 166] on link "Davis, Dwayne" at bounding box center [78, 165] width 90 height 14
